Goal: Information Seeking & Learning: Learn about a topic

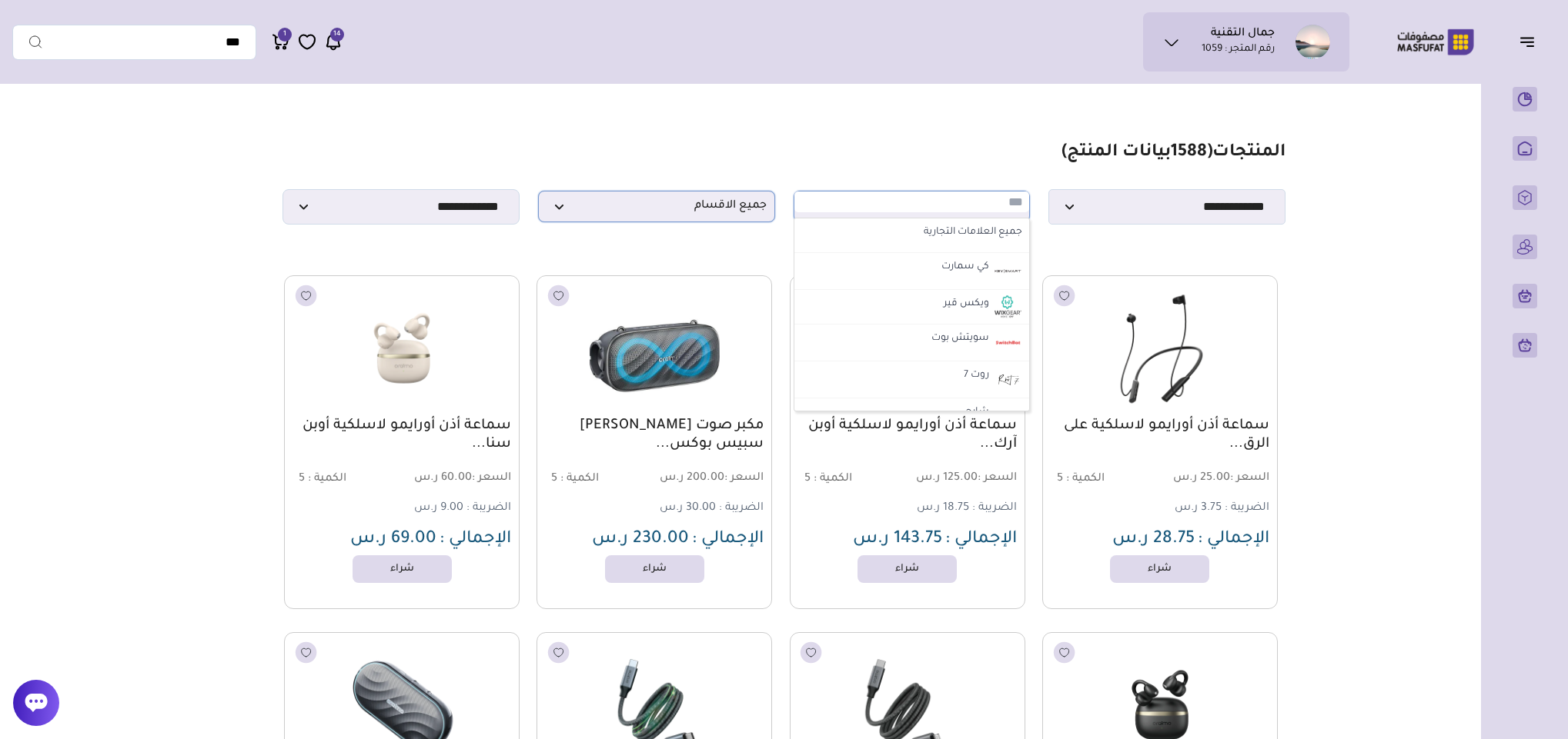
click at [626, 214] on span "جميع الاقسام" at bounding box center [657, 207] width 220 height 15
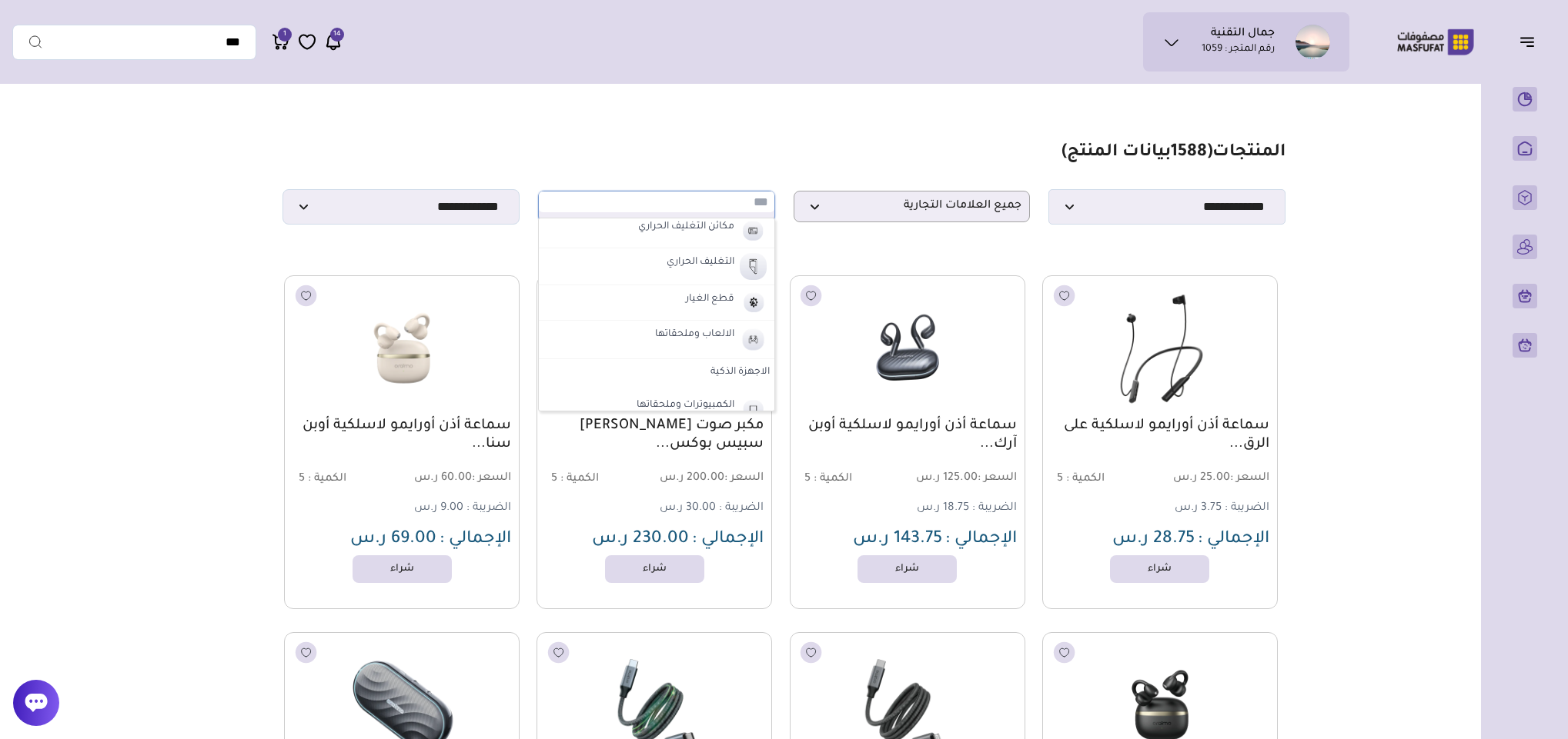
scroll to position [577, 0]
click at [721, 269] on label "الاجهزة الذكية" at bounding box center [657, 258] width 235 height 28
click at [707, 335] on label "الاجهزة الذكية" at bounding box center [694, 326] width 64 height 20
select select "**"
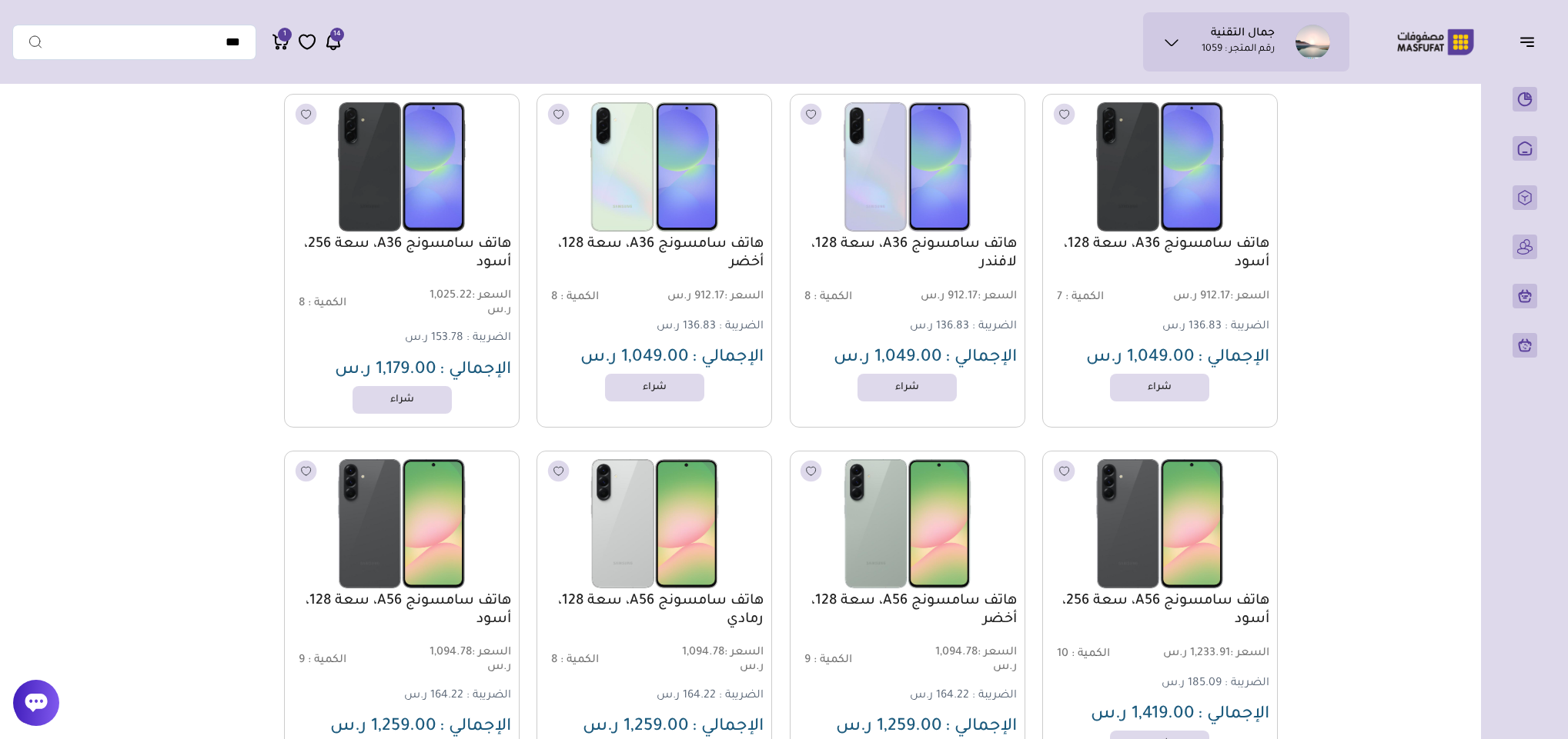
scroll to position [9799, 0]
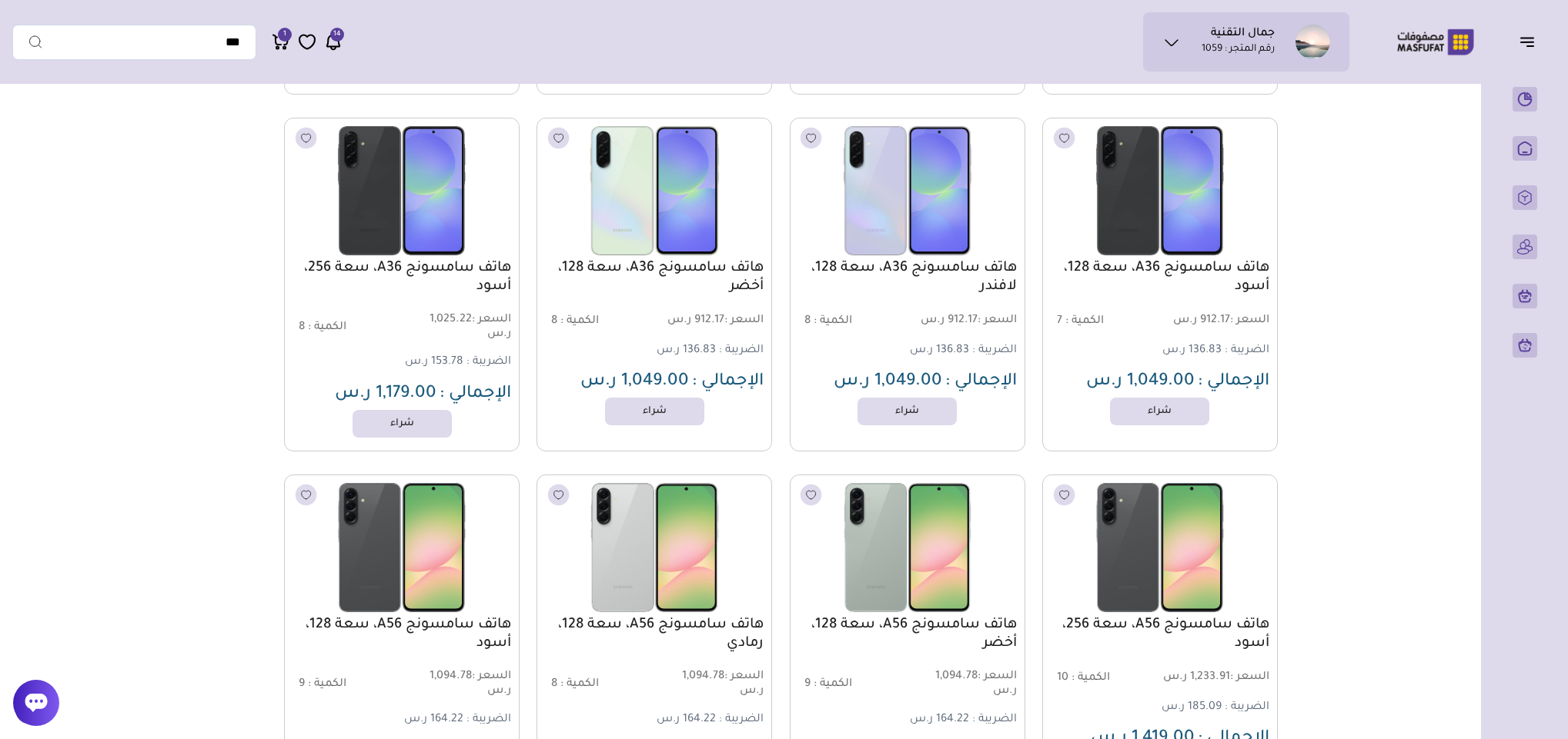
click at [1178, 41] on icon at bounding box center [1172, 42] width 18 height 18
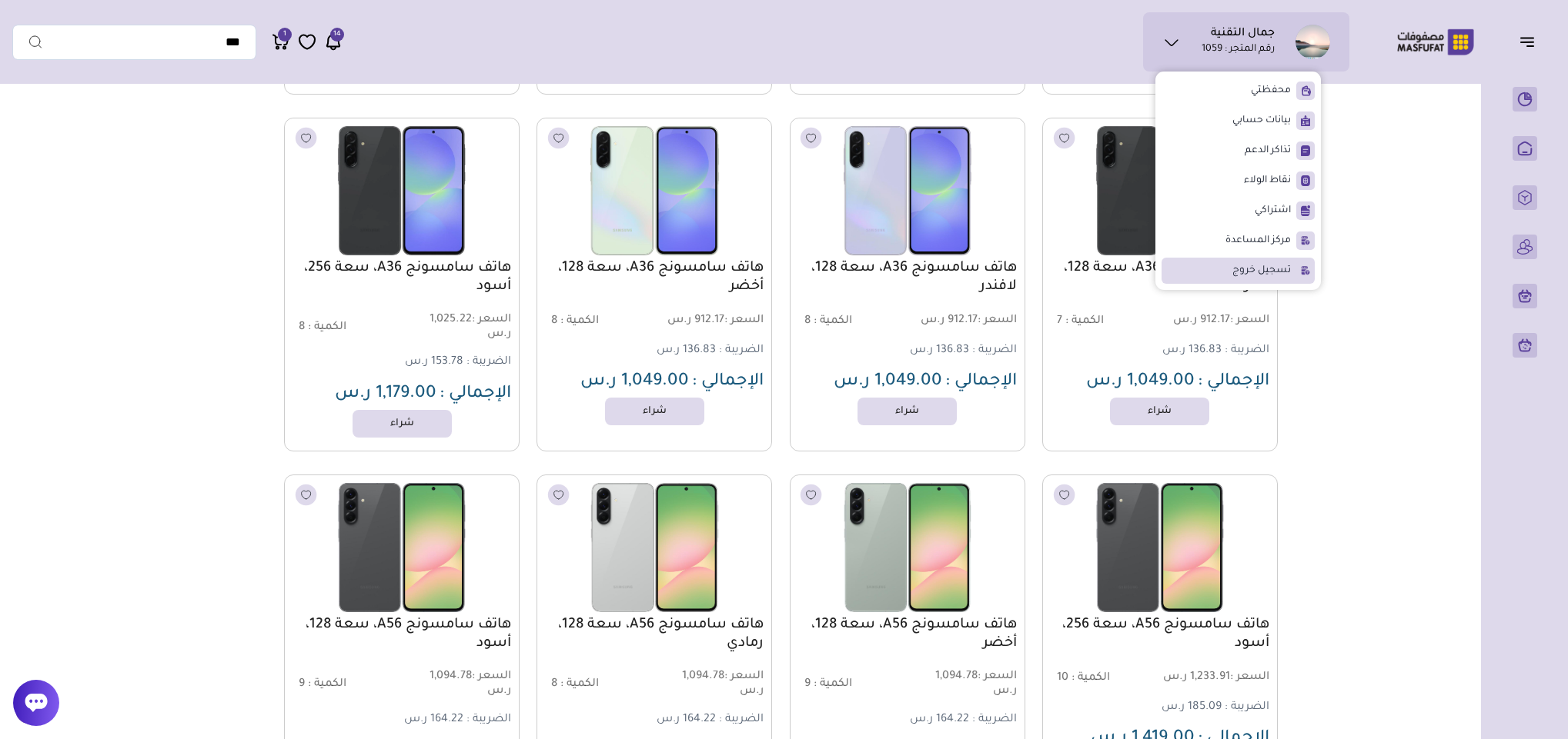
click at [1235, 269] on span "تسجيل خروج" at bounding box center [1262, 271] width 59 height 16
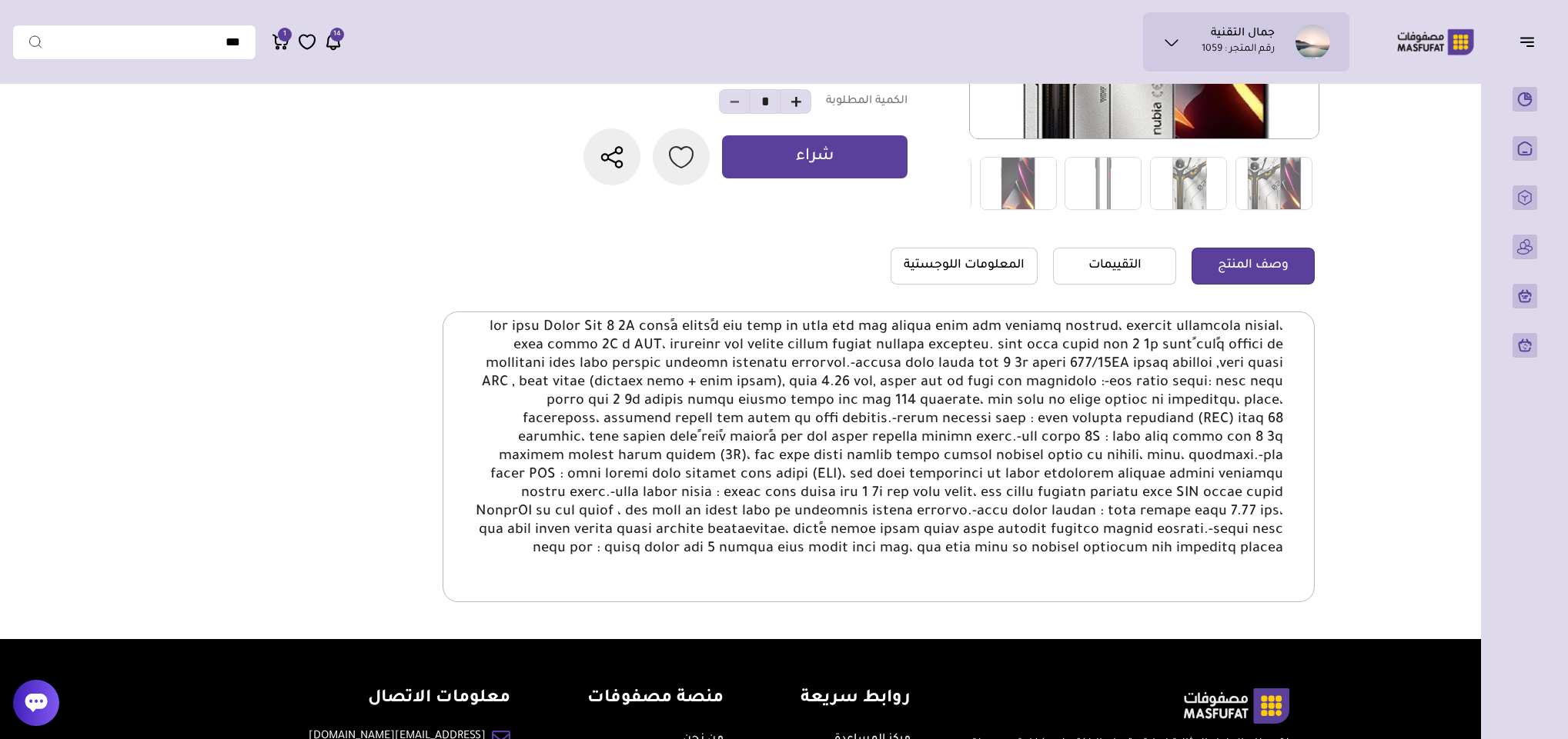
scroll to position [346, 0]
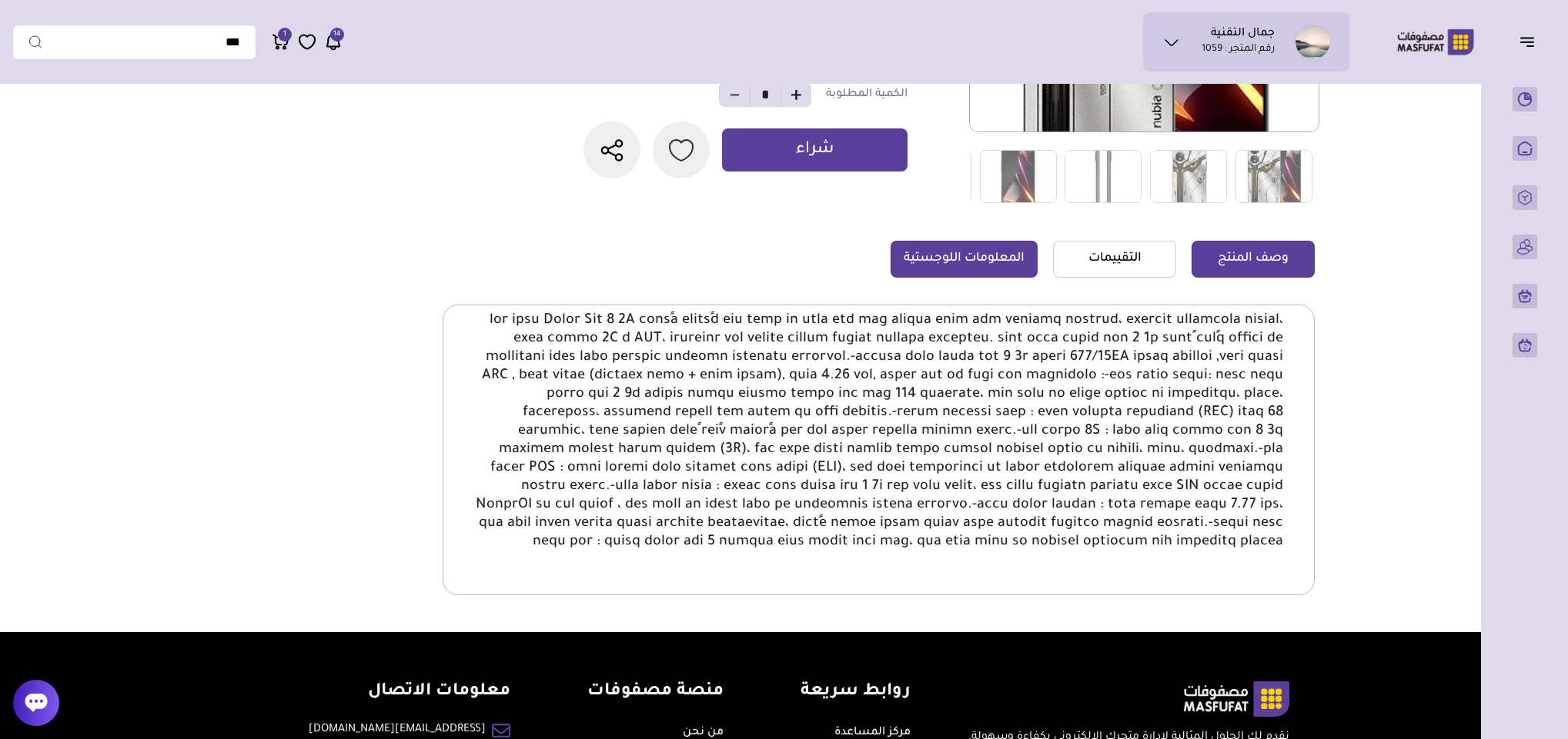
click at [1008, 245] on link "المعلومات اللوجستية" at bounding box center [964, 259] width 147 height 37
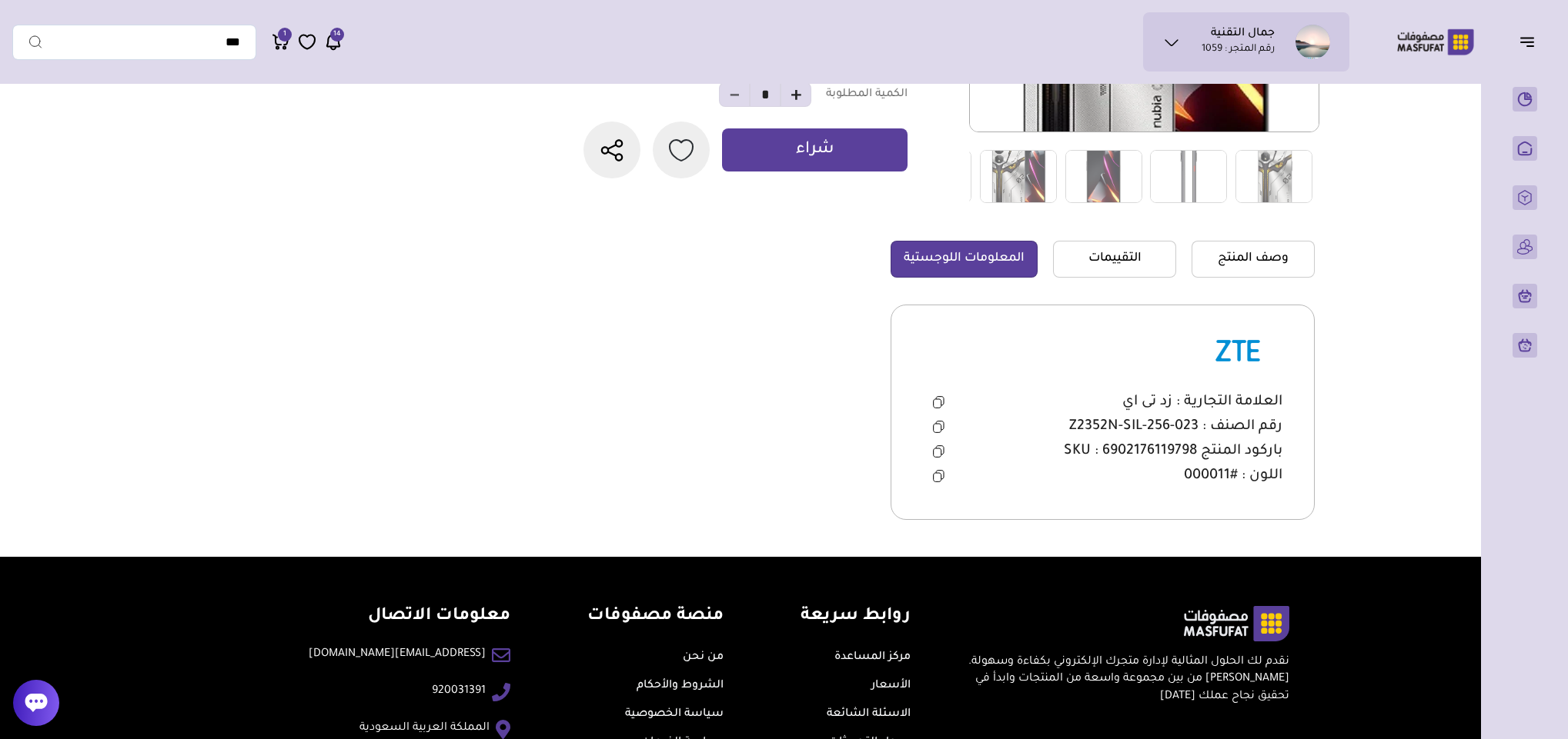
click at [1141, 427] on span "رقم الصنف : 023-256-Z2352N-SIL" at bounding box center [1176, 427] width 213 height 18
drag, startPoint x: 1141, startPoint y: 427, endPoint x: 1012, endPoint y: 375, distance: 139.1
click at [1020, 367] on td at bounding box center [1102, 350] width 361 height 78
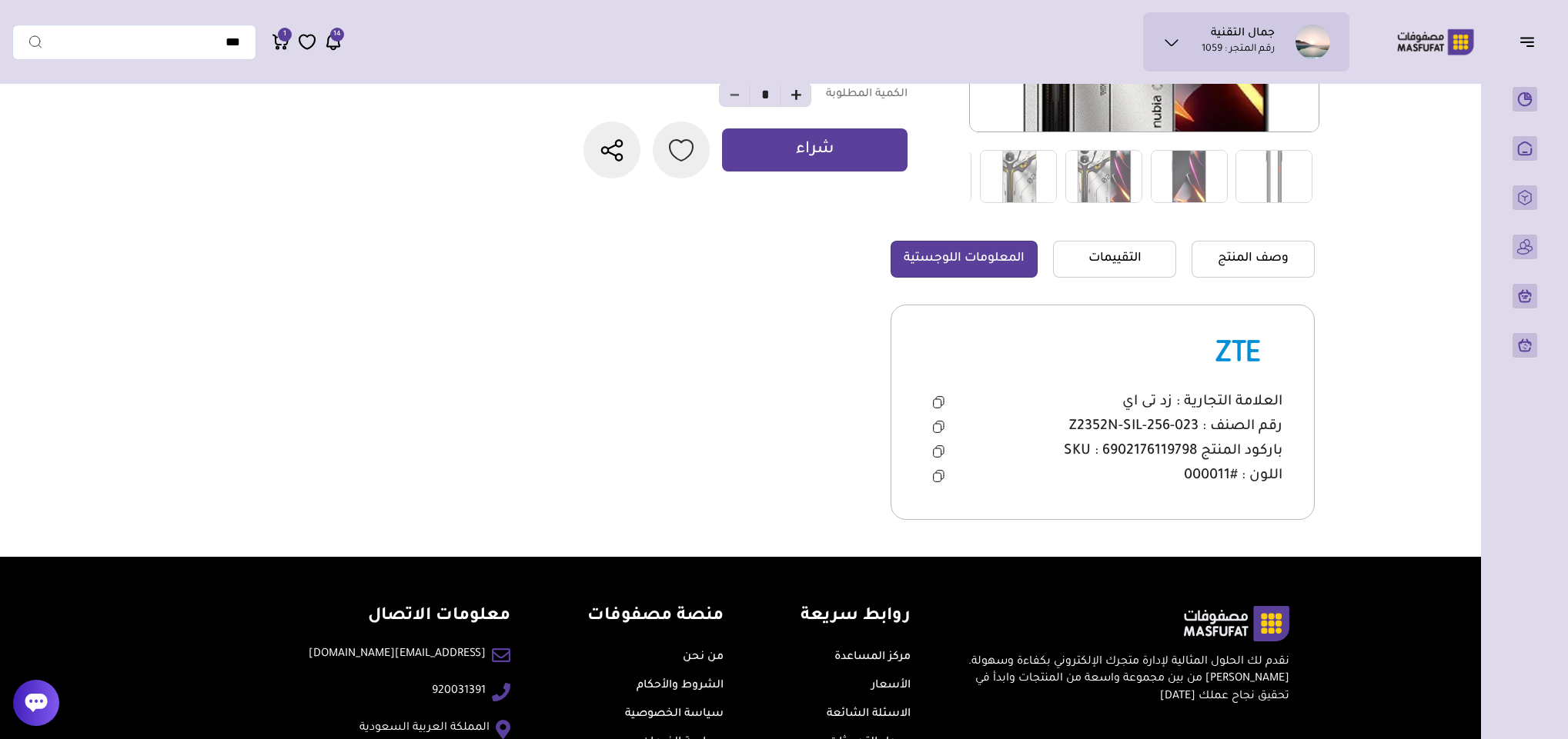
click at [938, 432] on icon at bounding box center [938, 428] width 7 height 8
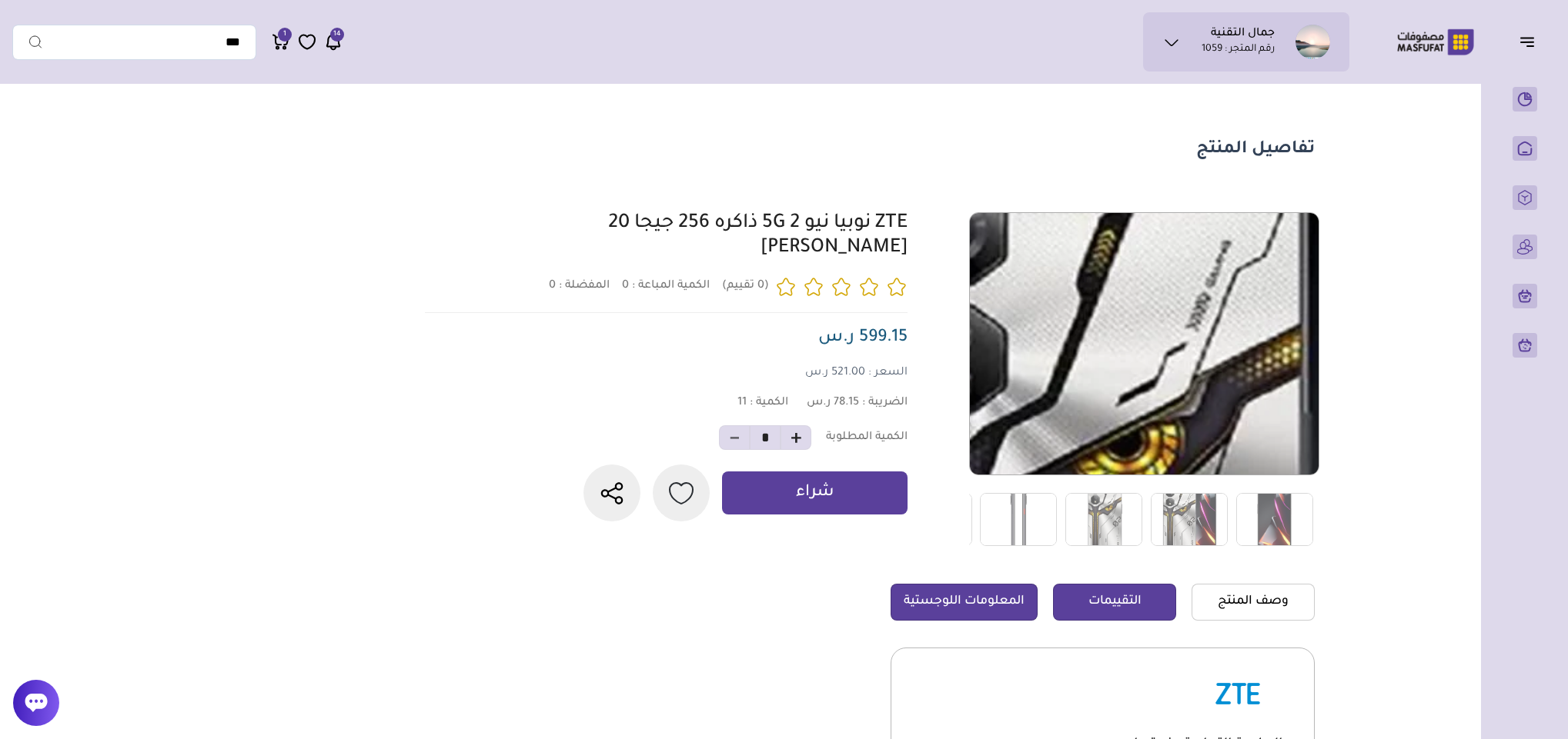
scroll to position [0, 0]
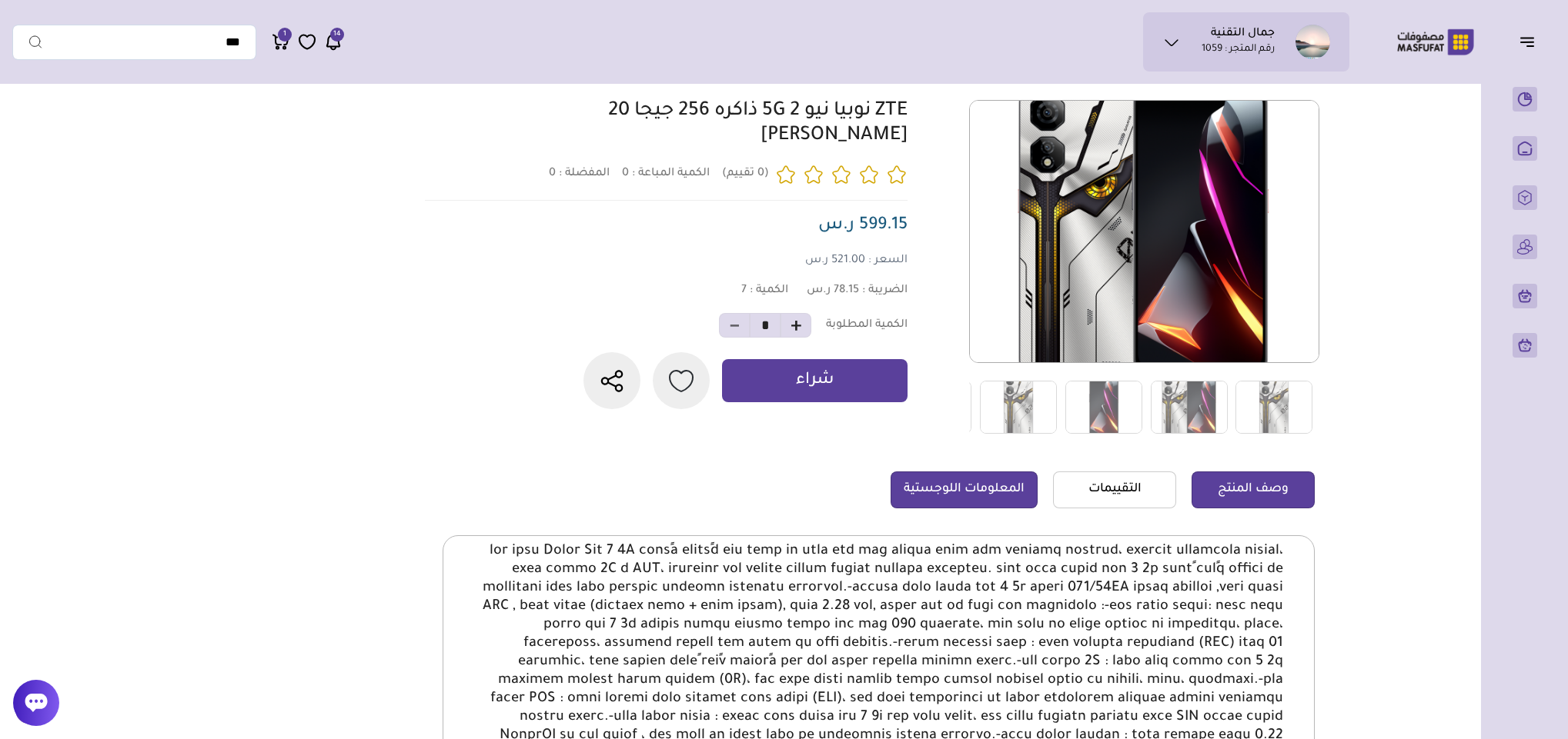
click at [992, 497] on link "المعلومات اللوجستية" at bounding box center [964, 490] width 147 height 37
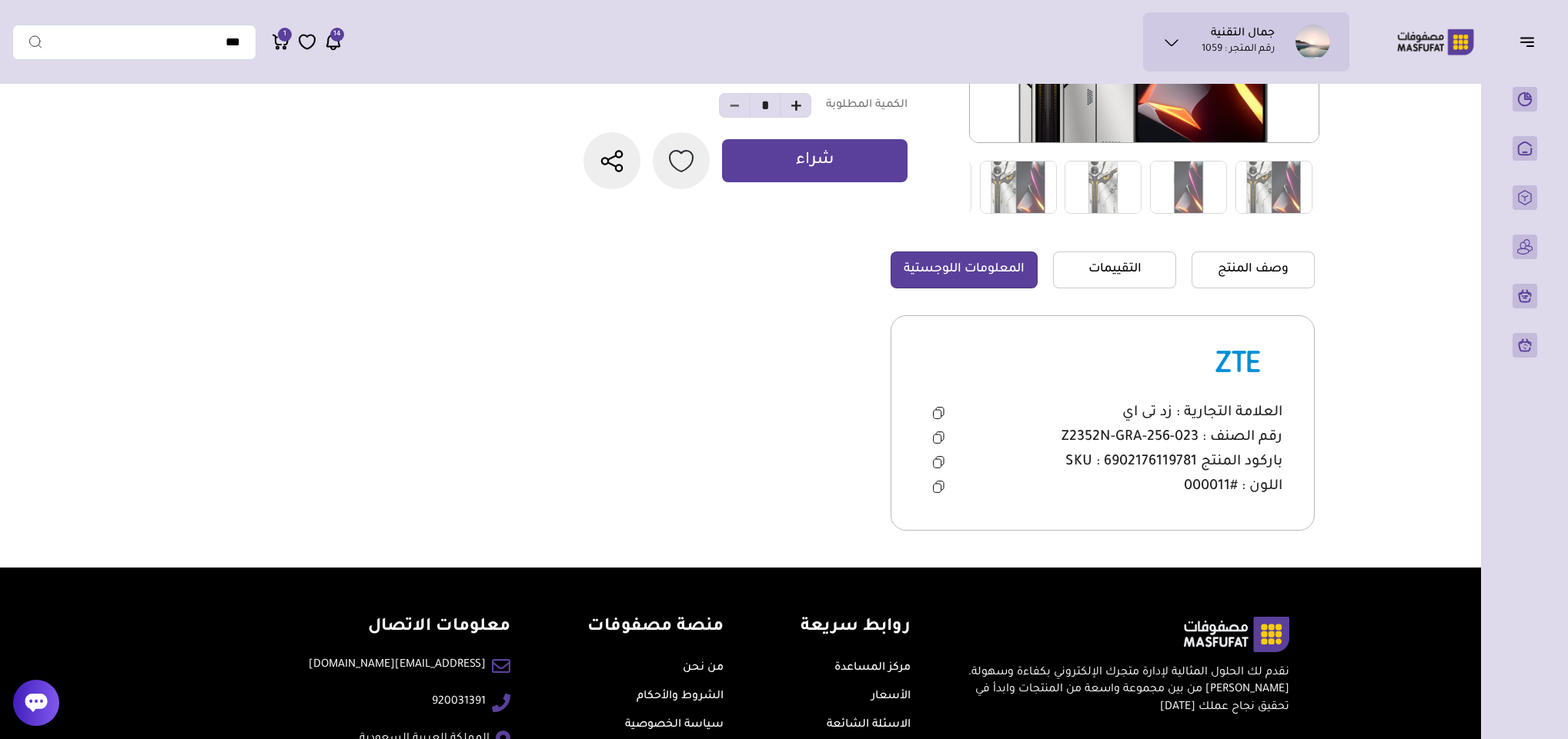
scroll to position [346, 0]
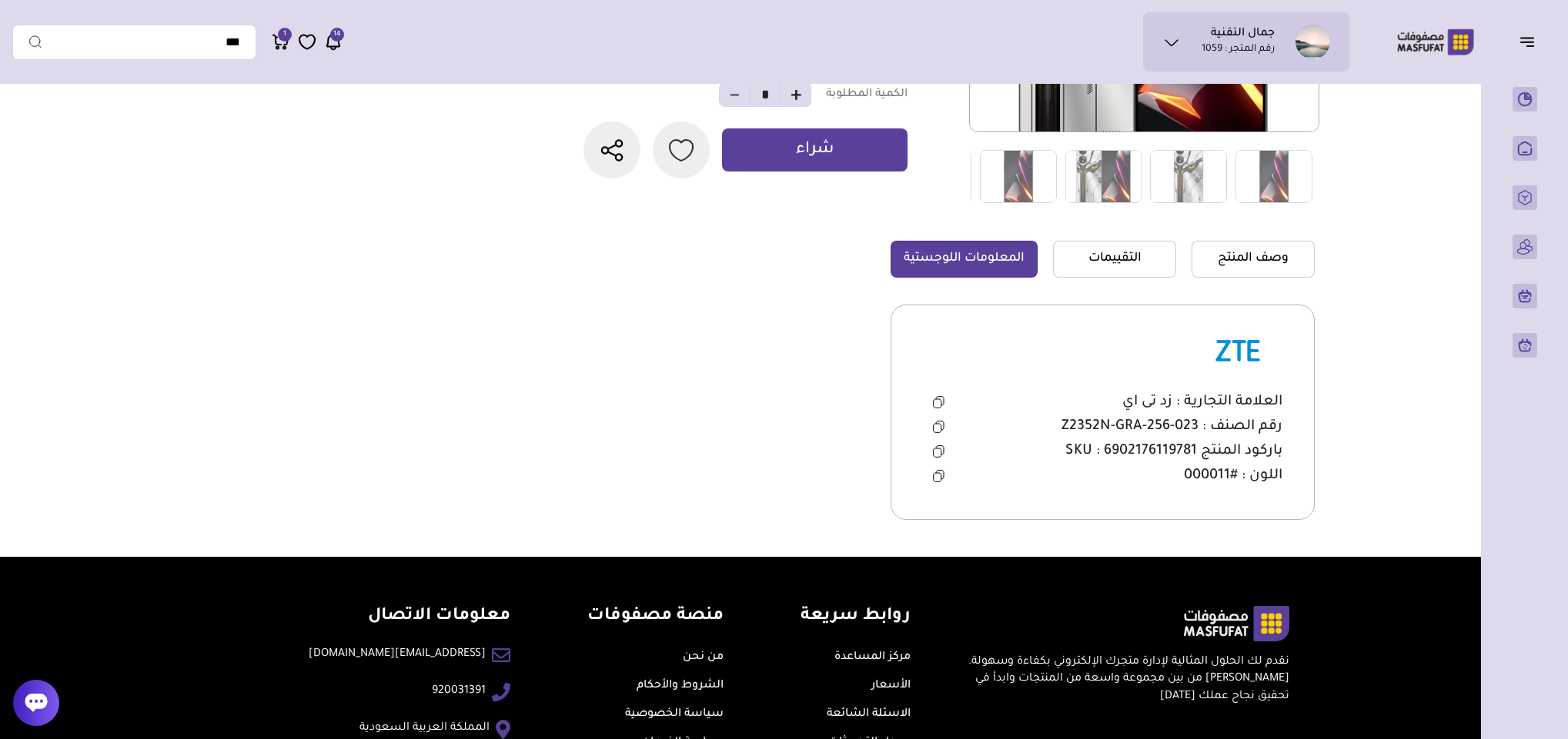
click at [941, 425] on icon at bounding box center [939, 426] width 12 height 12
click at [936, 430] on icon at bounding box center [939, 426] width 12 height 12
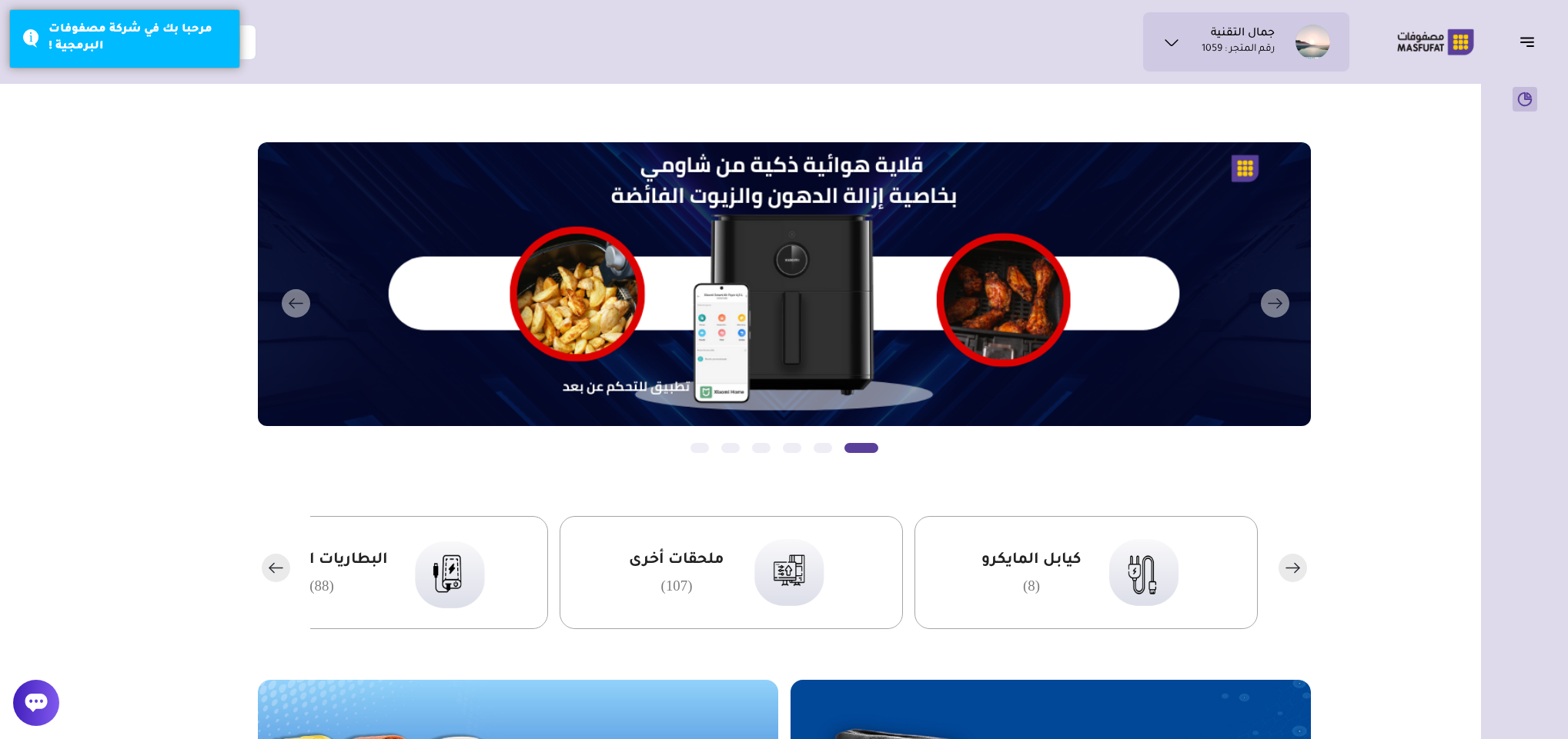
click at [1529, 39] on icon "button" at bounding box center [1527, 39] width 12 height 0
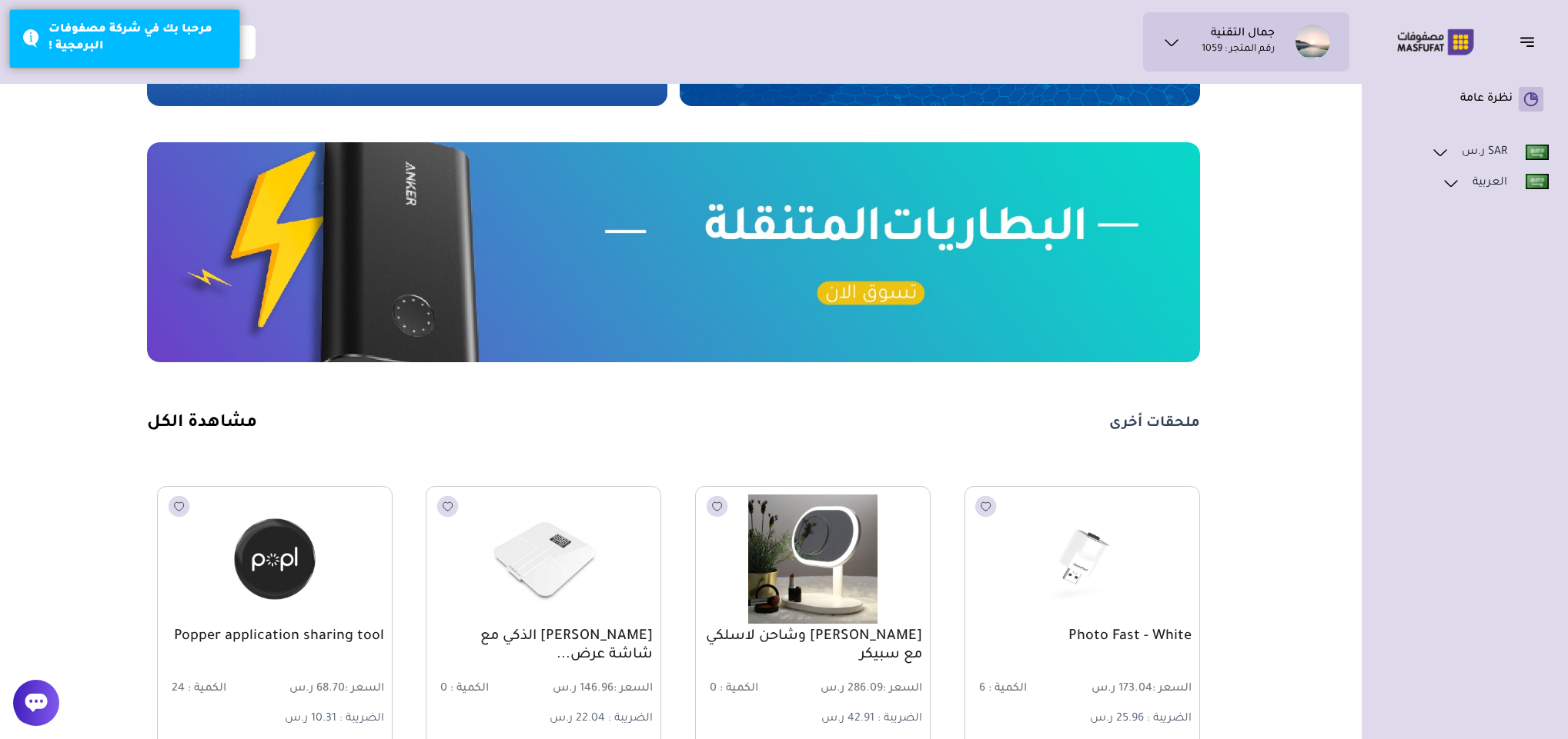
scroll to position [577, 0]
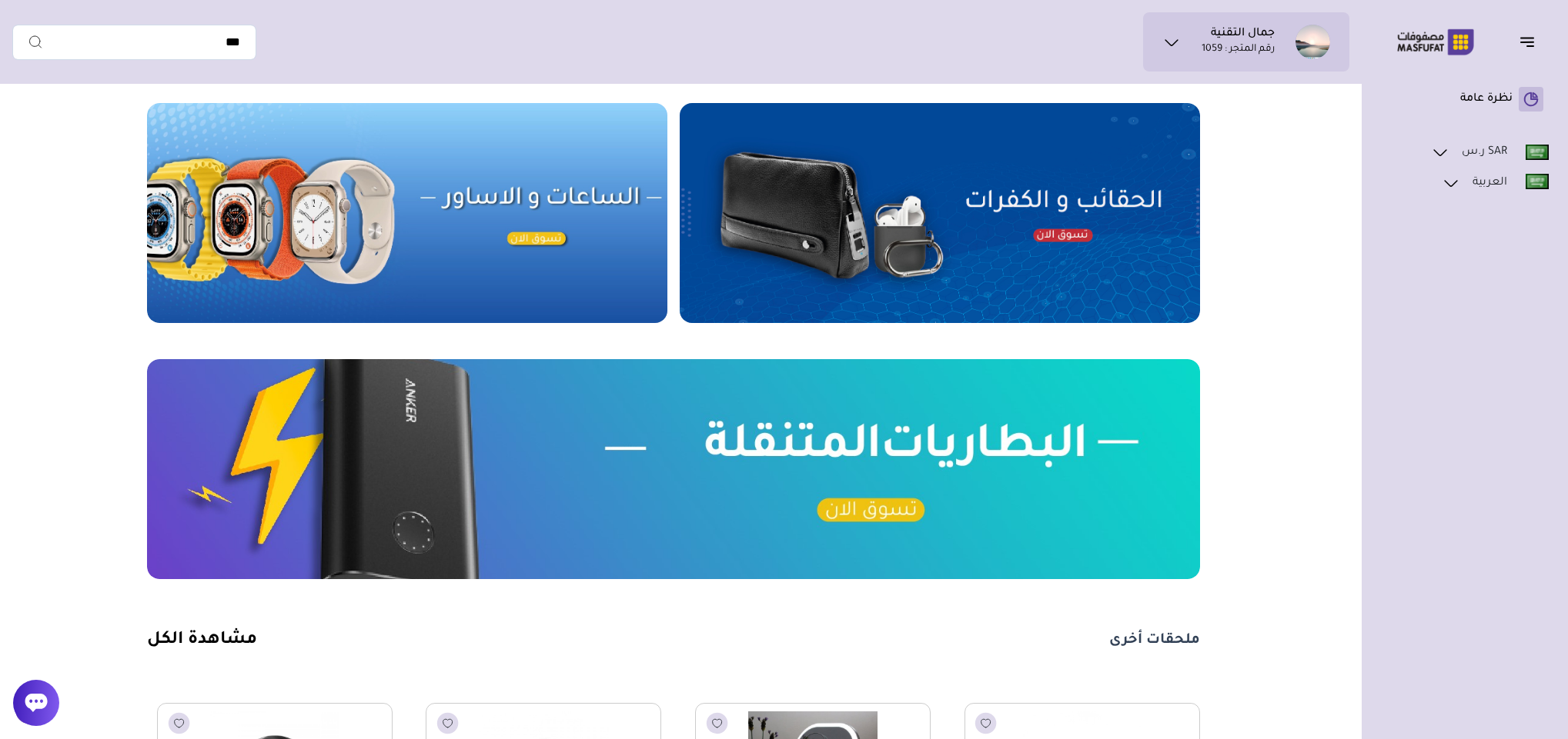
click at [1442, 150] on icon at bounding box center [1440, 152] width 18 height 18
click at [1453, 202] on icon at bounding box center [1451, 205] width 18 height 18
click at [1534, 42] on icon "button" at bounding box center [1527, 42] width 12 height 0
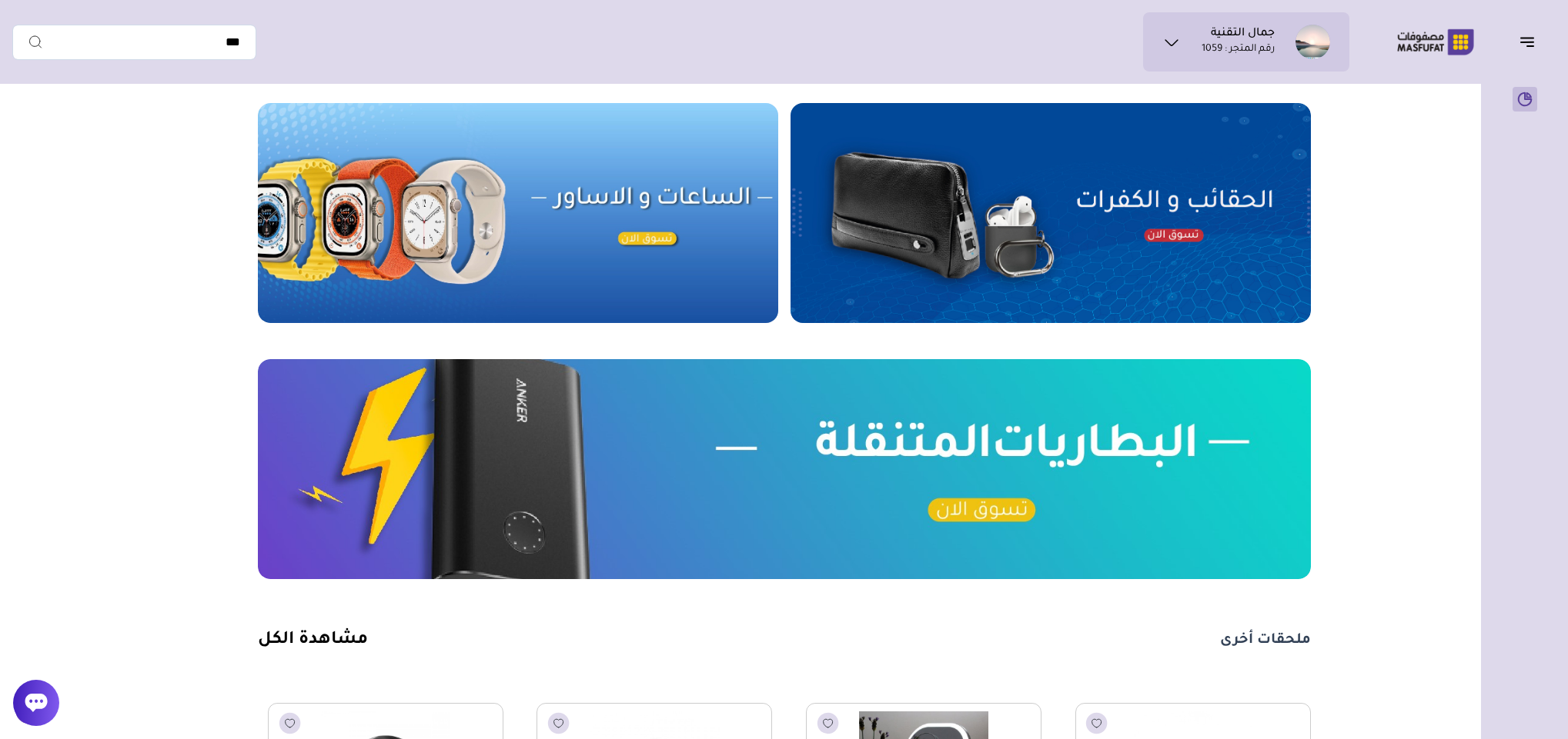
click at [1534, 42] on icon "button" at bounding box center [1527, 42] width 12 height 0
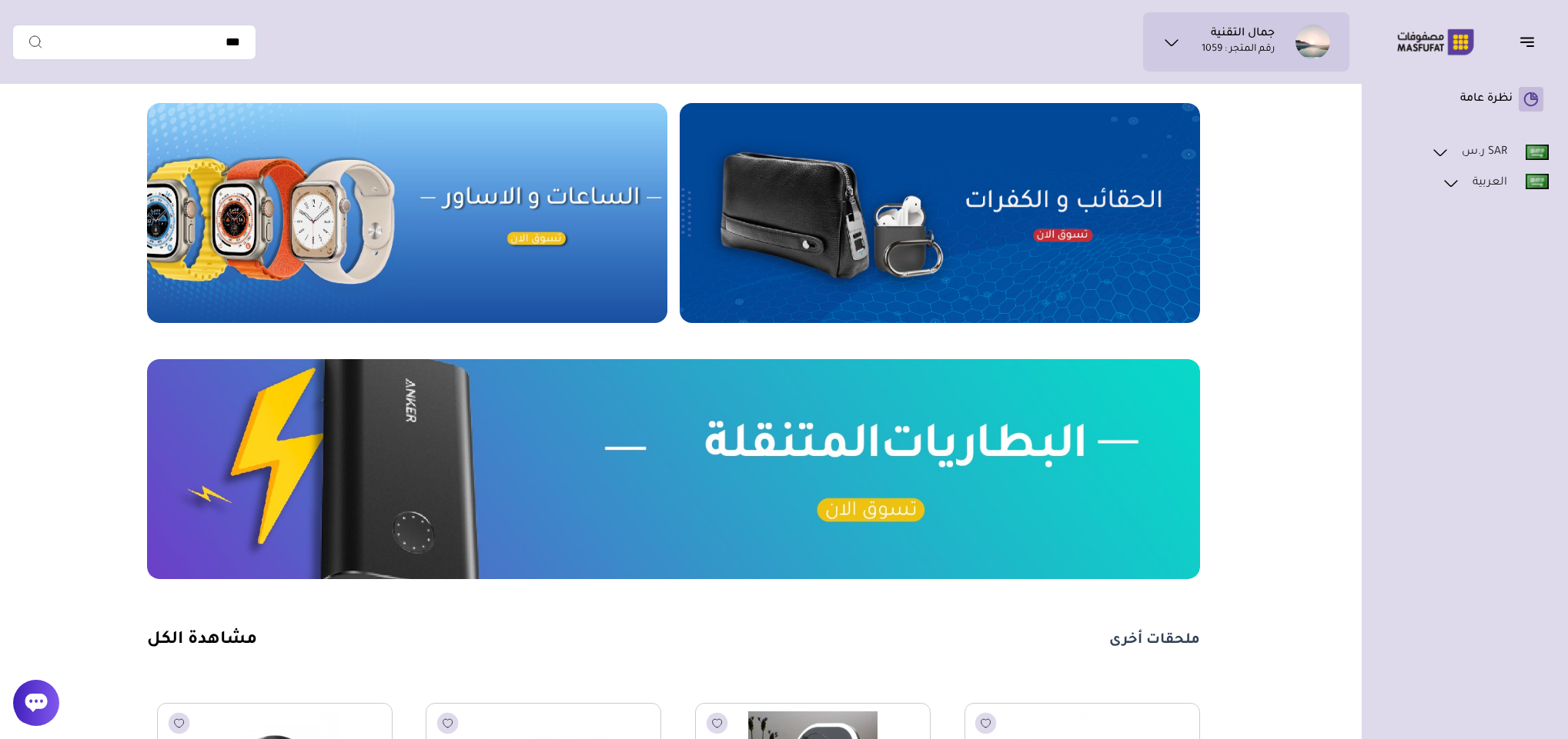
click at [1174, 36] on icon at bounding box center [1172, 42] width 18 height 18
click at [1285, 88] on span "بيانات حسابي" at bounding box center [1279, 91] width 59 height 16
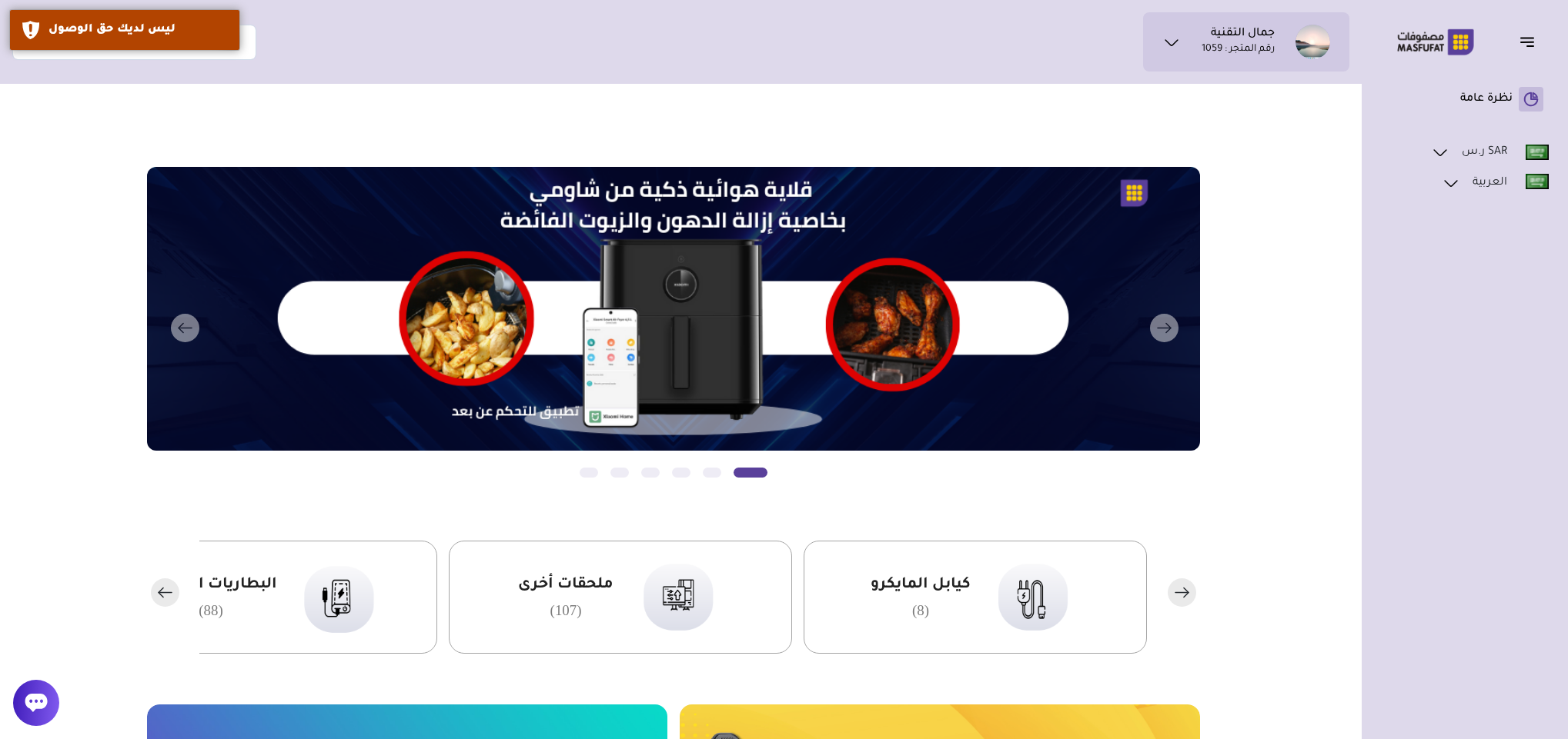
click at [1165, 40] on icon at bounding box center [1172, 42] width 18 height 18
click at [405, 45] on div "جمال التقنية رقم المتجر : 1059 بيانات حسابي ****** *" at bounding box center [681, 41] width 1337 height 60
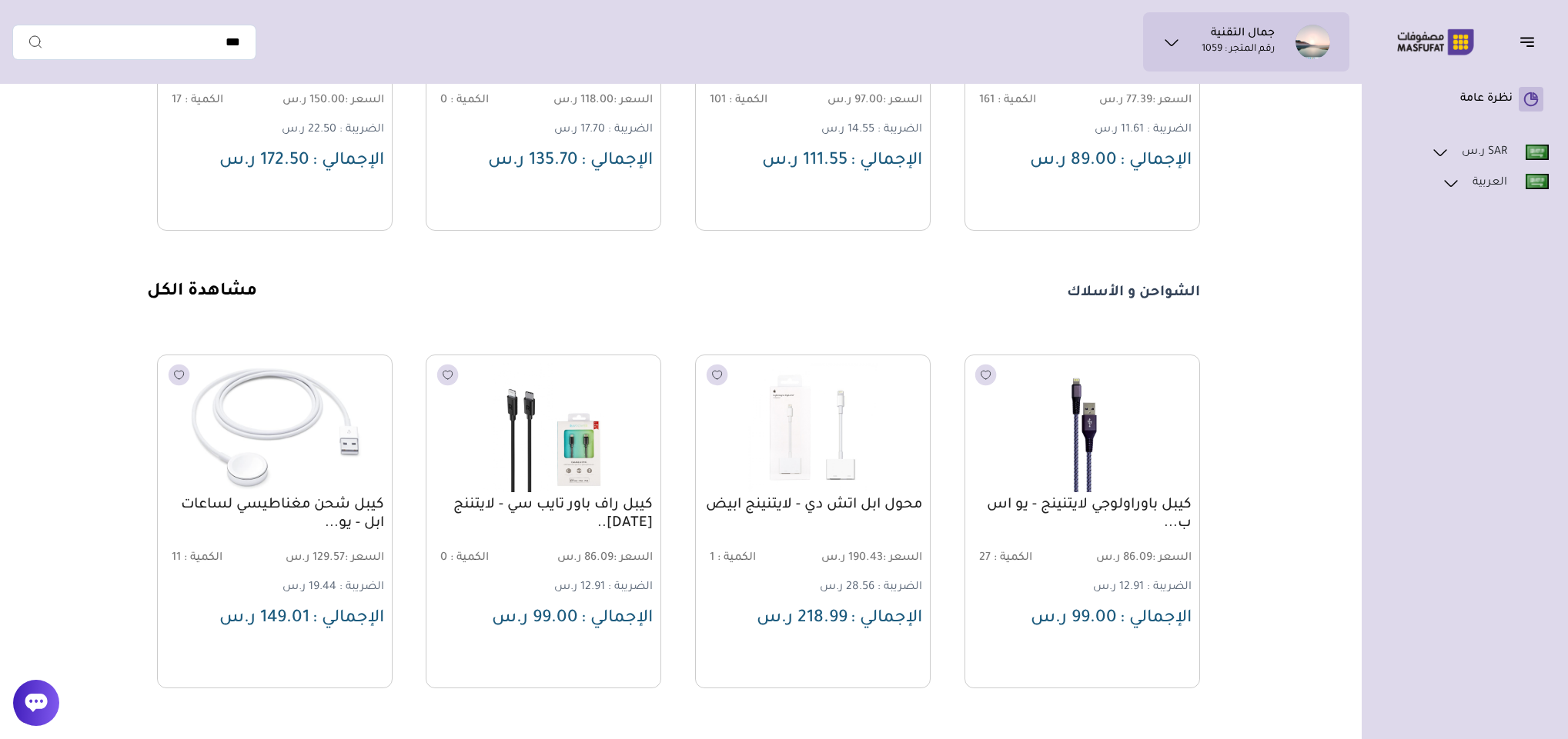
scroll to position [1759, 0]
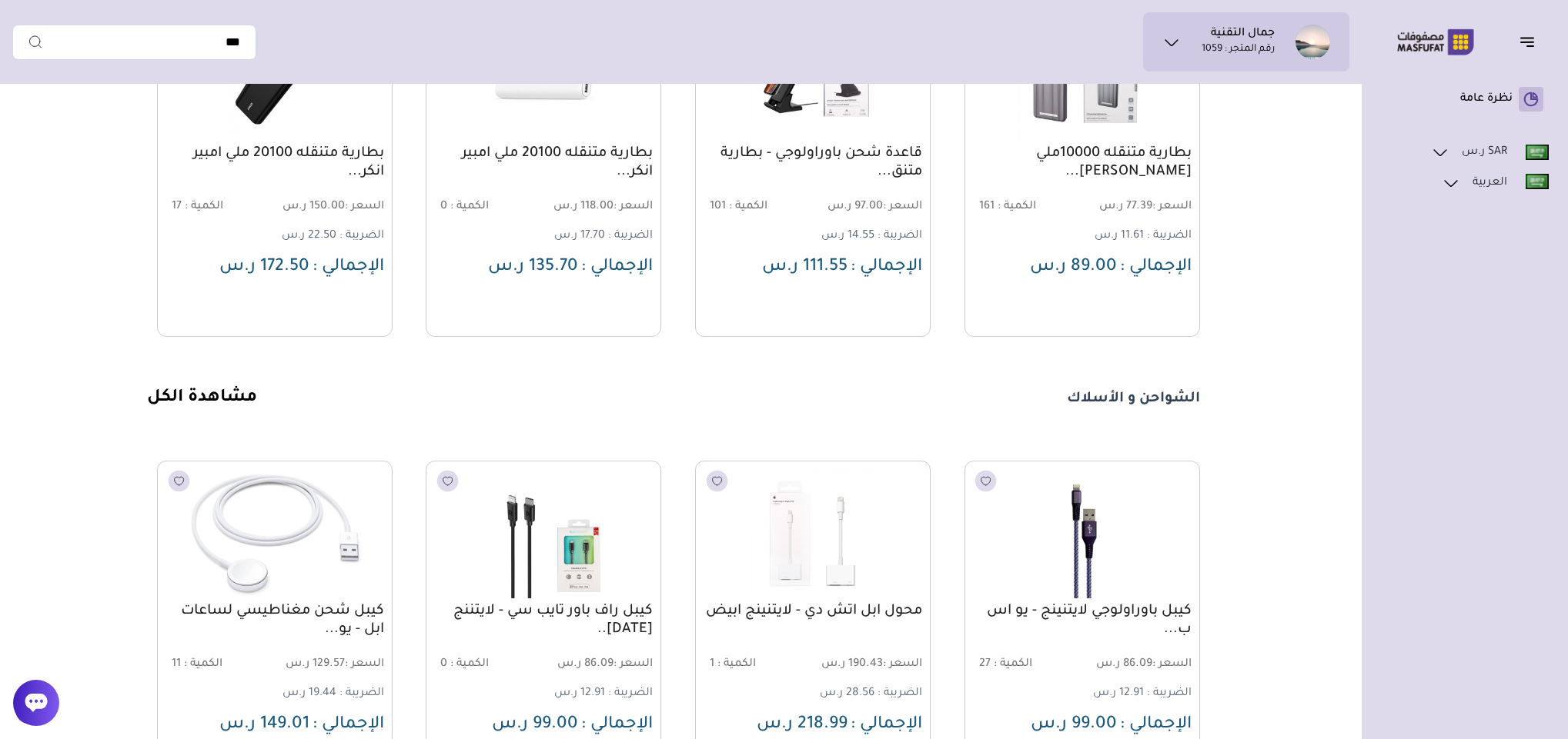
click at [250, 408] on link "مشاهدة الكل" at bounding box center [202, 398] width 110 height 18
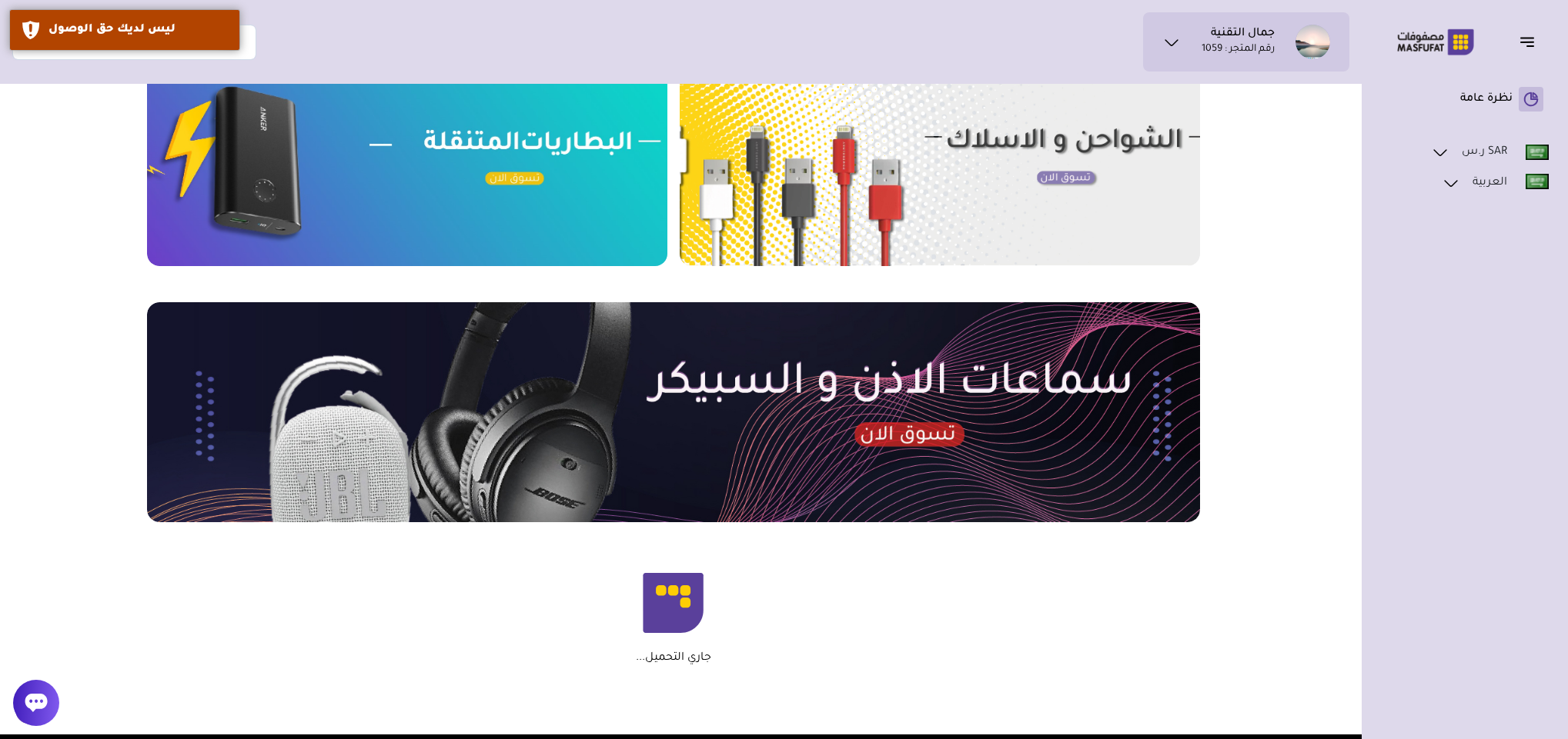
scroll to position [692, 0]
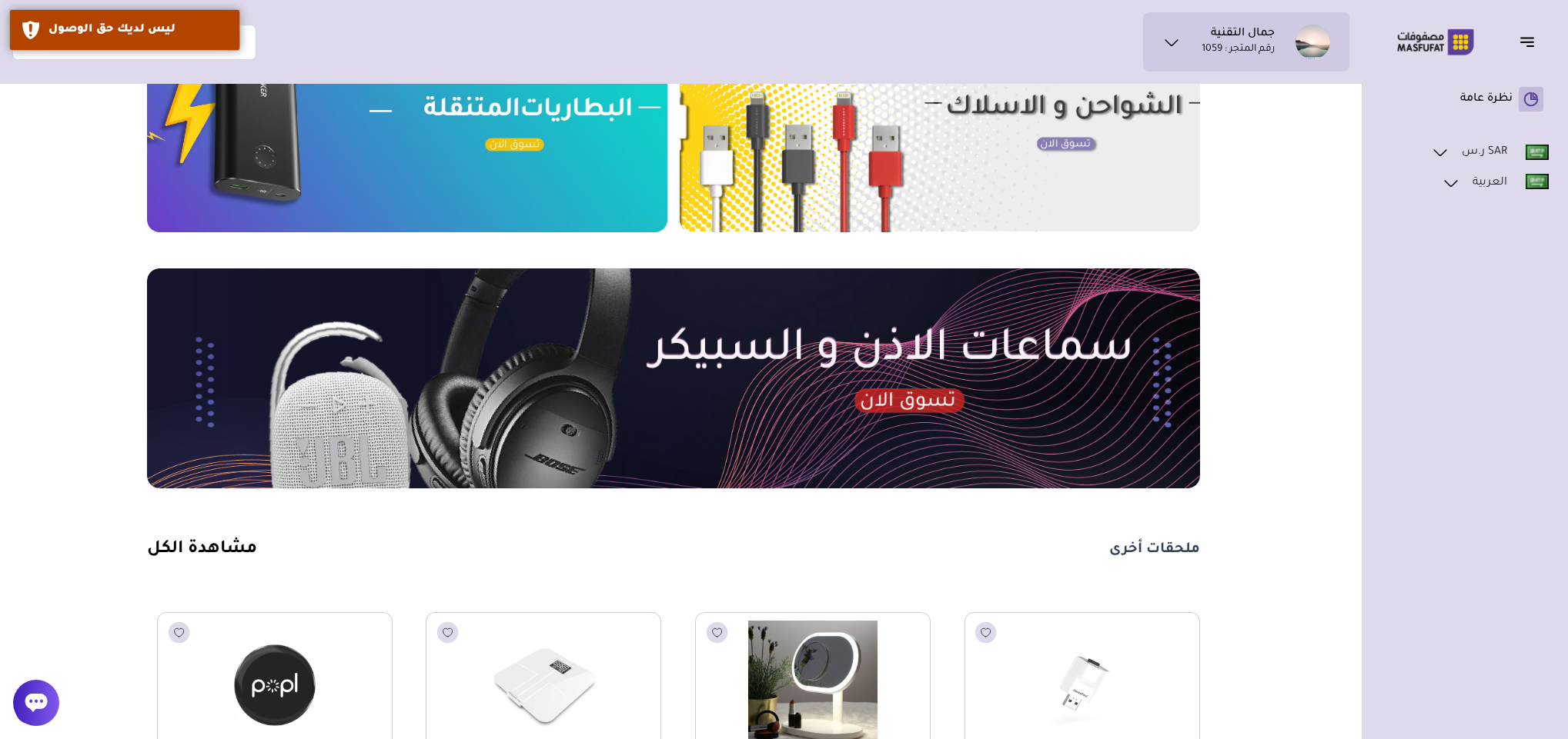
click at [1165, 47] on icon at bounding box center [1172, 42] width 18 height 18
click at [1206, 125] on li "تسجيل خروج" at bounding box center [1254, 120] width 153 height 26
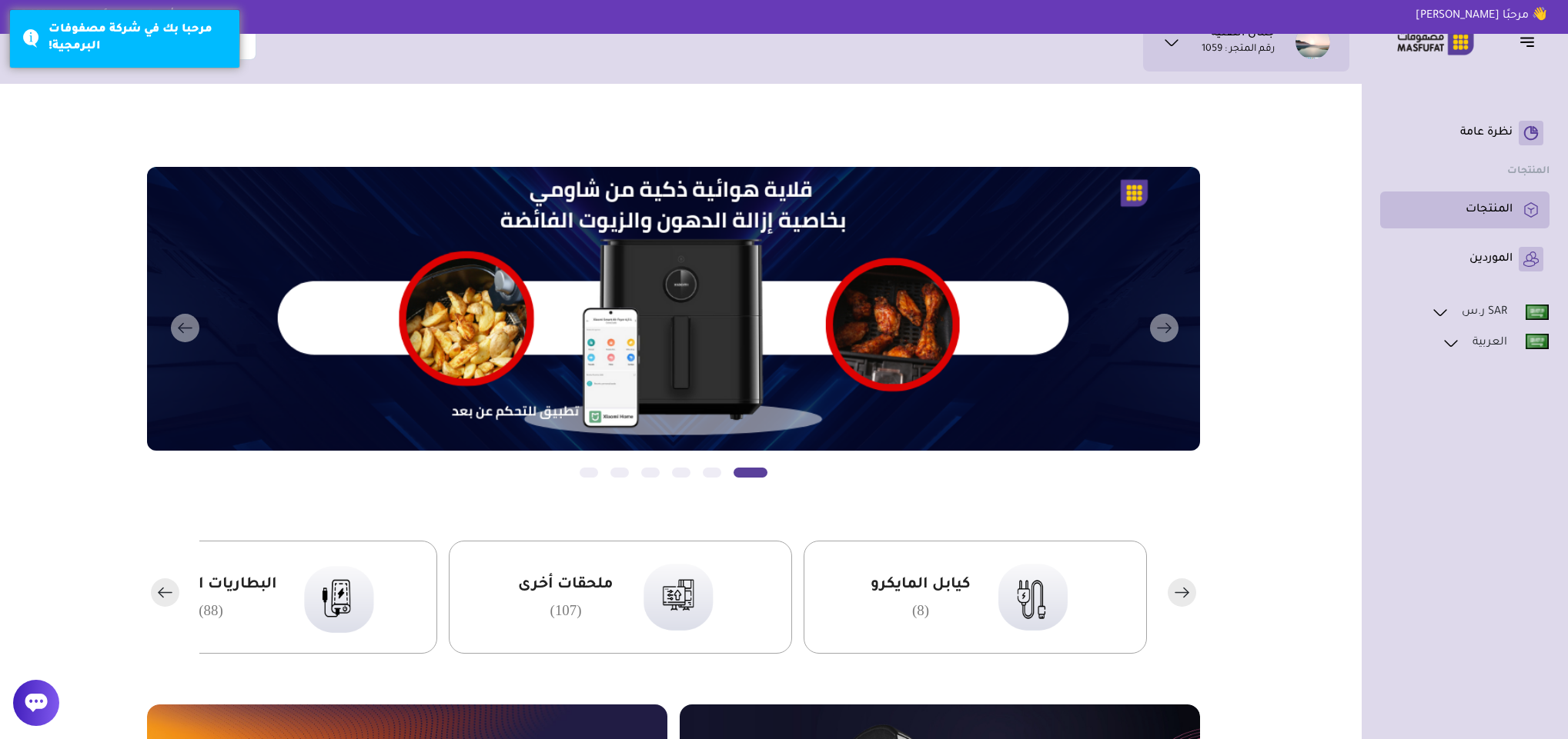
click at [1502, 207] on p "المنتجات" at bounding box center [1489, 209] width 47 height 16
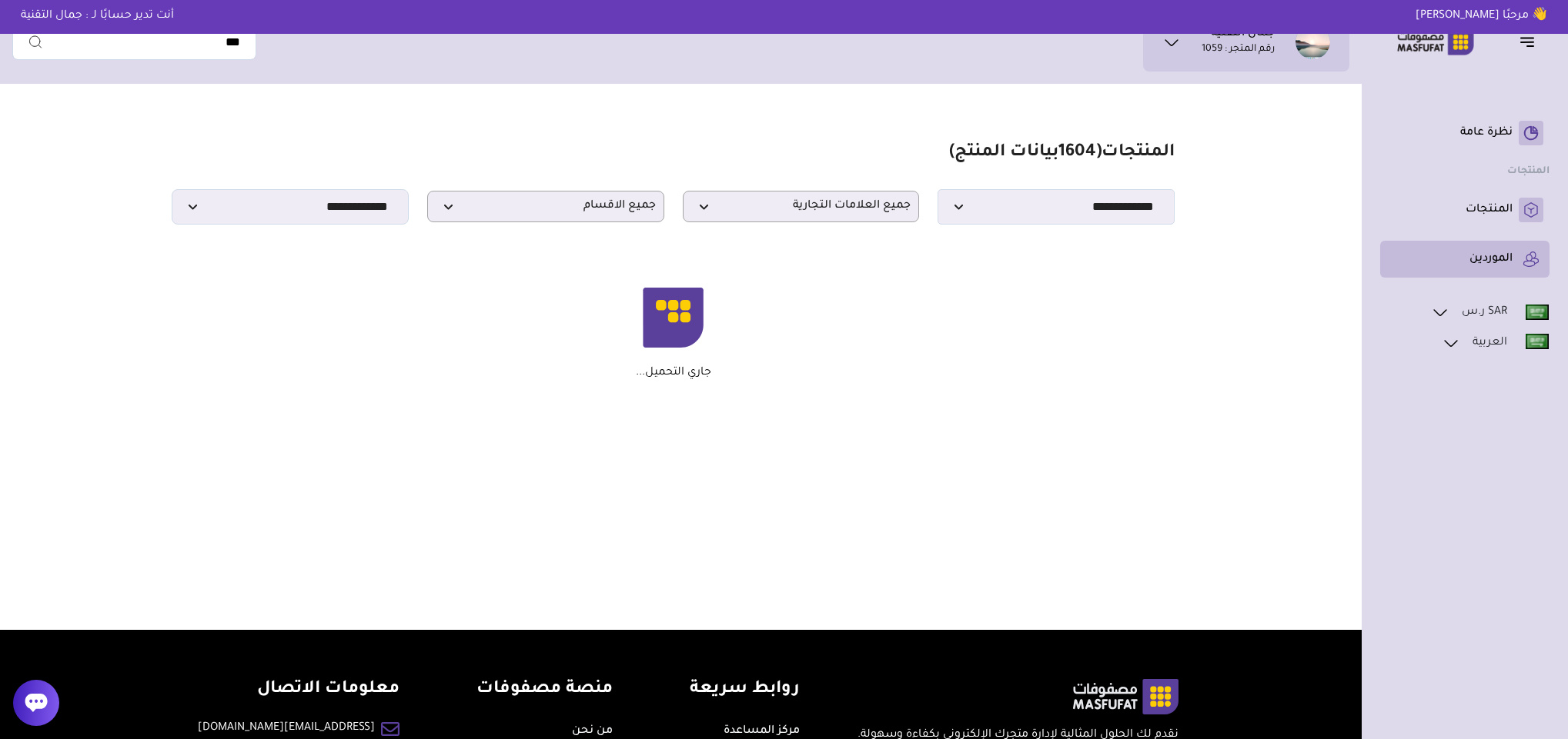
click at [1499, 252] on p "الموردين" at bounding box center [1491, 259] width 43 height 16
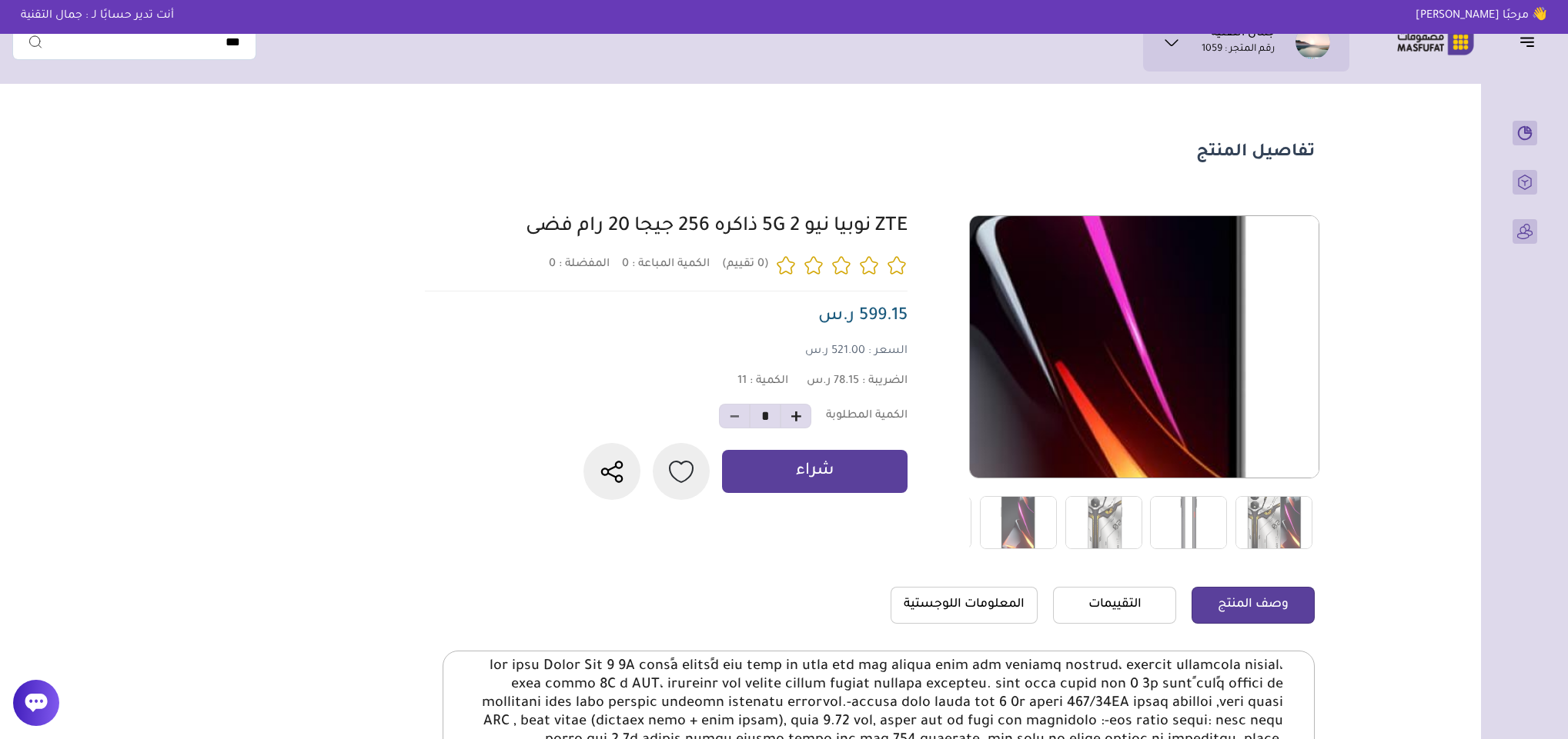
click at [1187, 378] on img at bounding box center [1145, 347] width 349 height 349
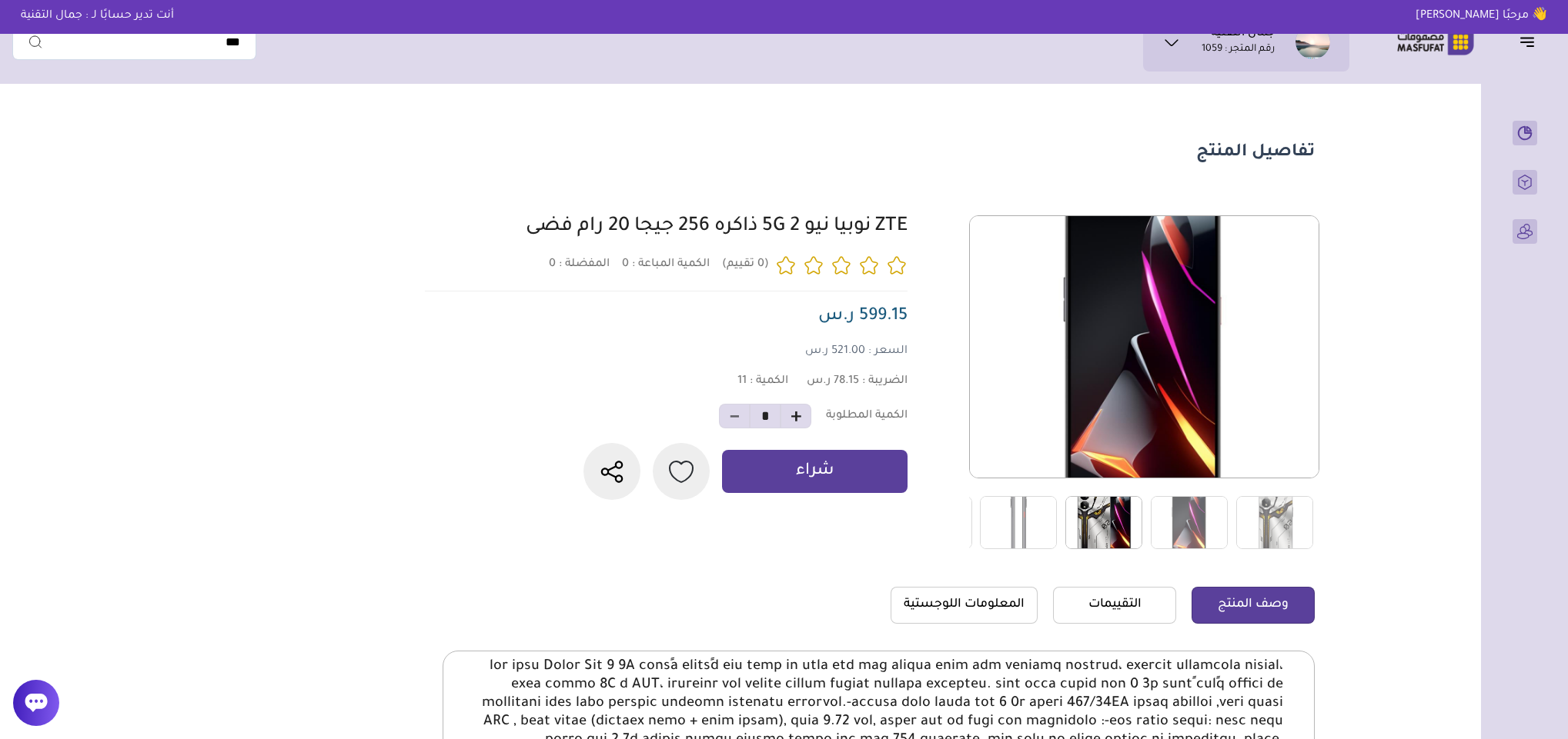
click at [1122, 518] on img at bounding box center [1104, 523] width 77 height 53
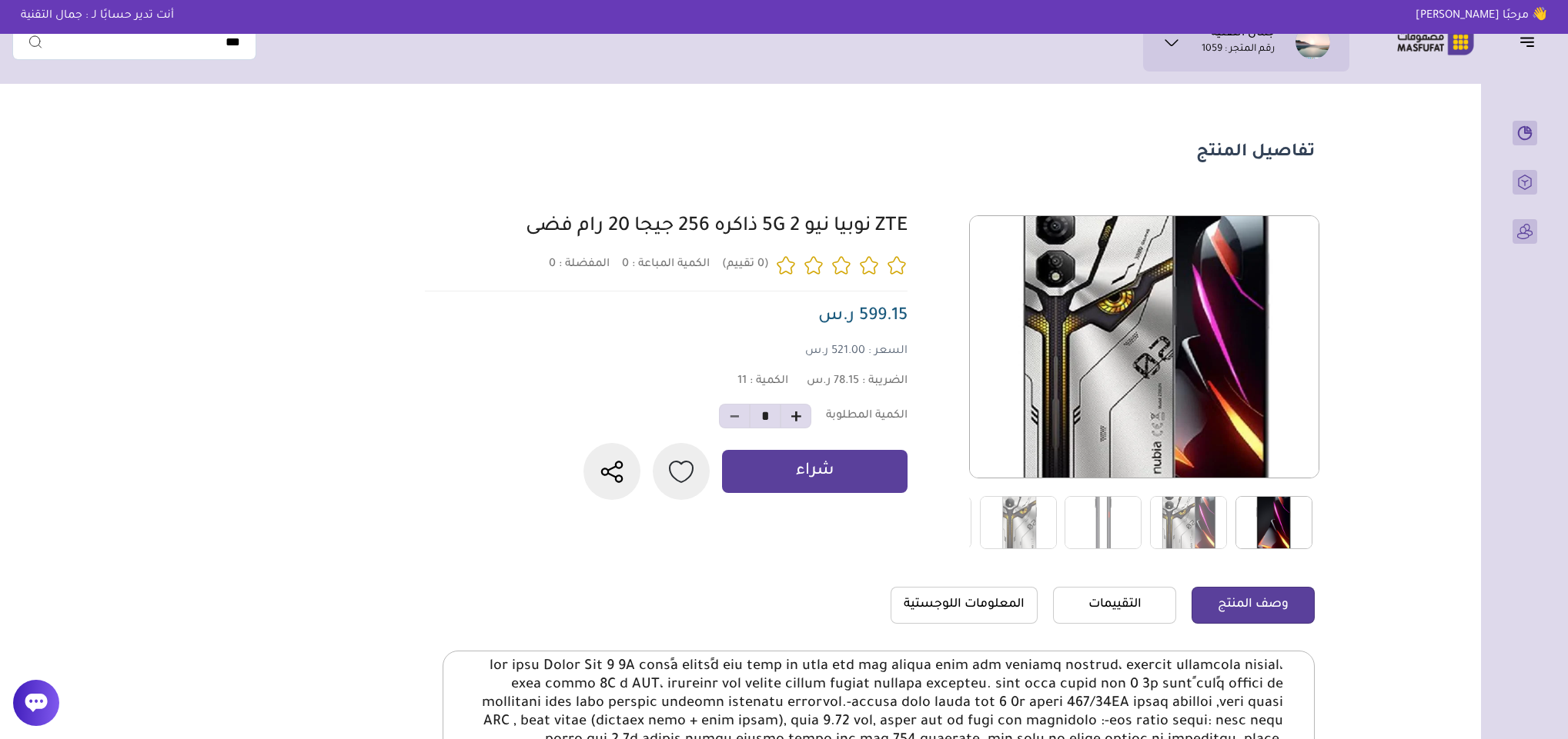
click at [1254, 515] on img at bounding box center [1274, 523] width 77 height 53
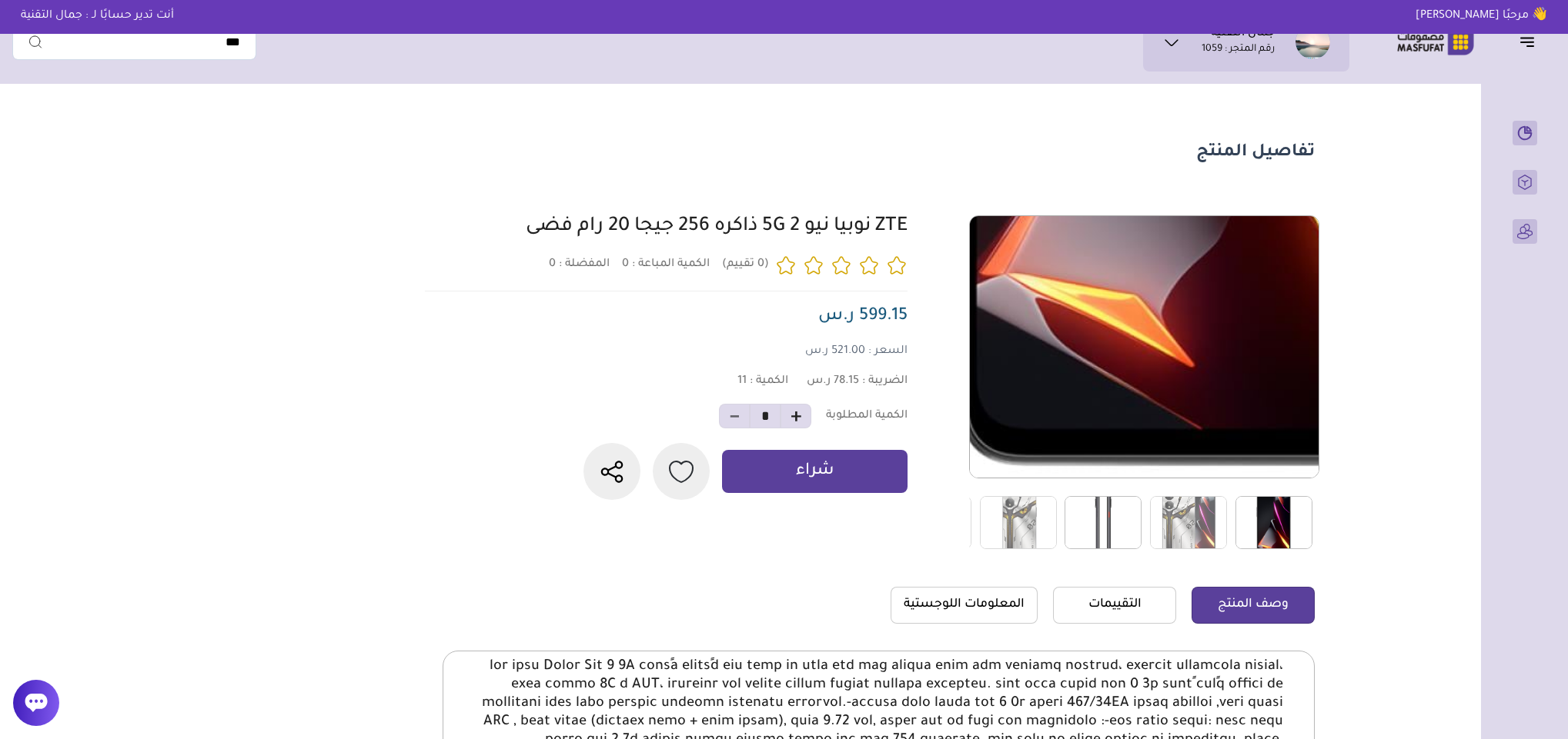
click at [1118, 516] on img at bounding box center [1103, 523] width 77 height 53
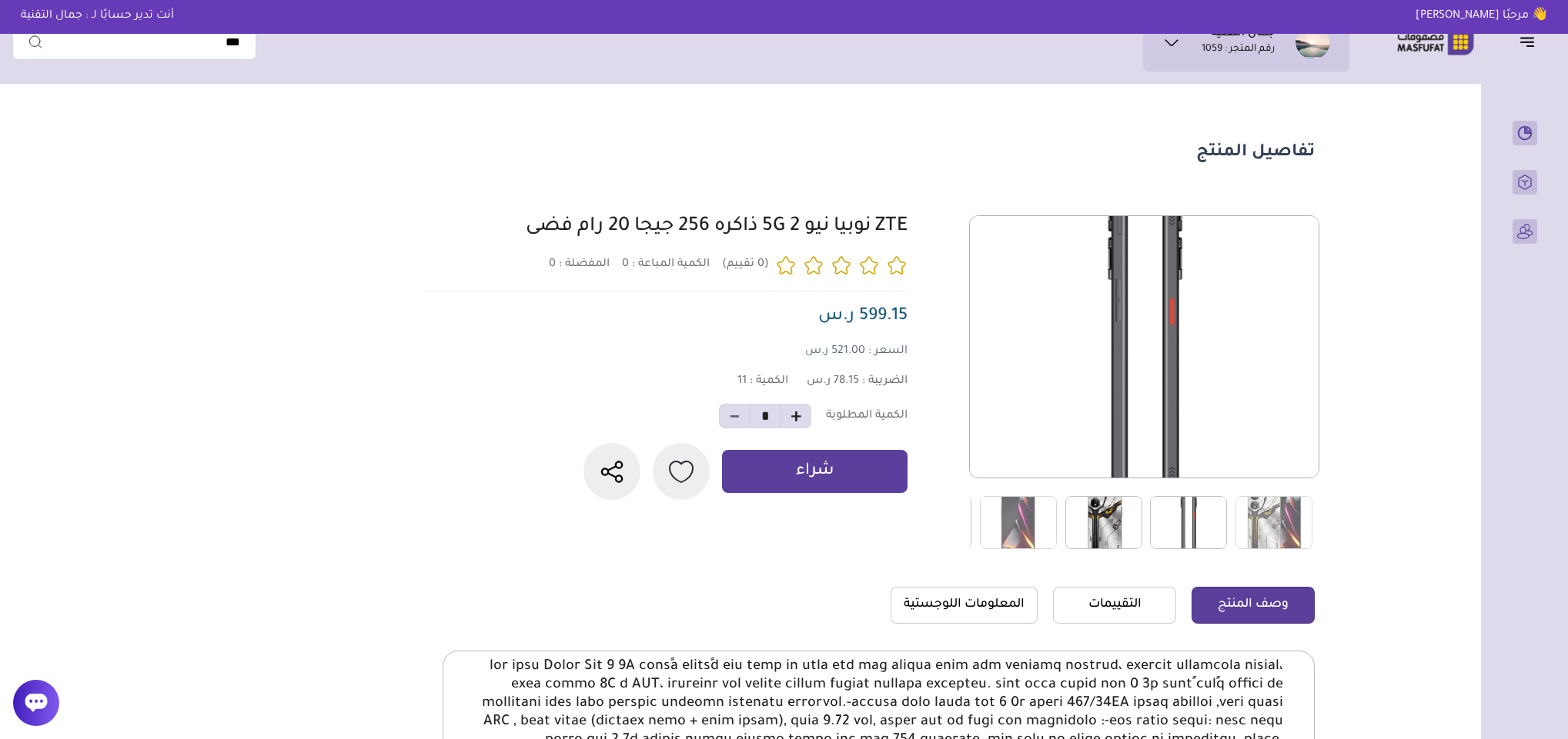
click at [1119, 522] on img at bounding box center [1104, 523] width 77 height 53
